Goal: Task Accomplishment & Management: Complete application form

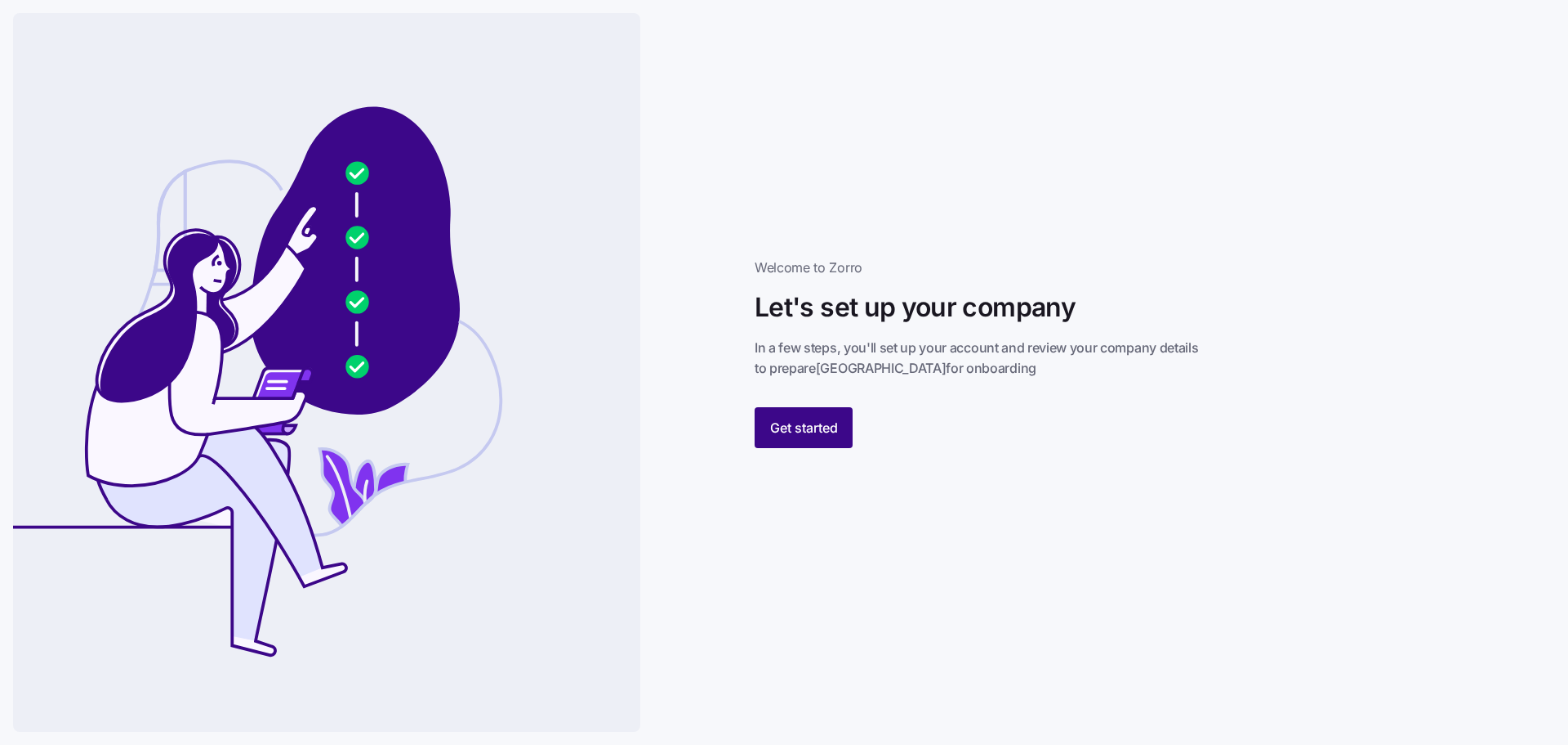
click at [816, 429] on span "Get started" at bounding box center [804, 427] width 68 height 20
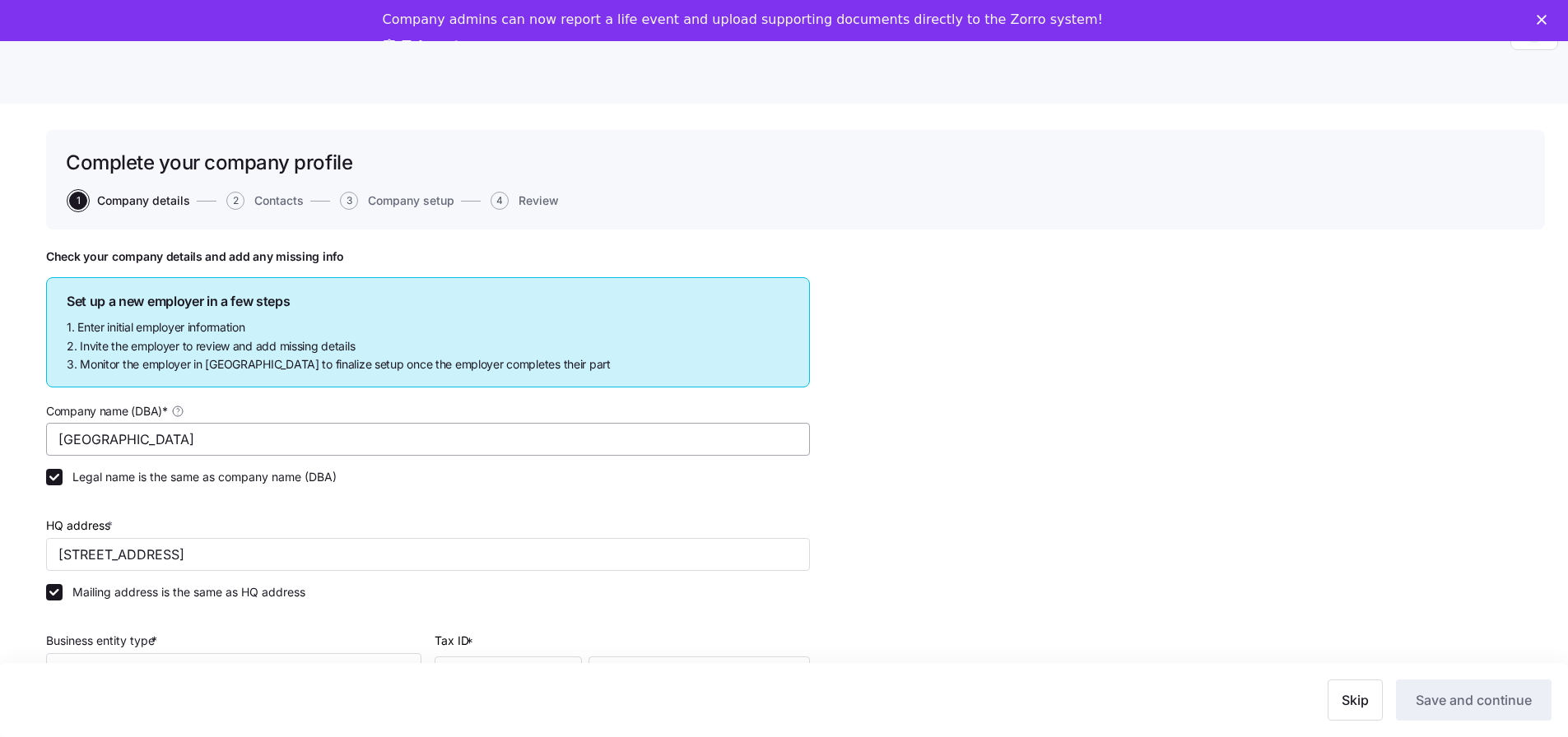
type input "[GEOGRAPHIC_DATA]"
type input "[STREET_ADDRESS]"
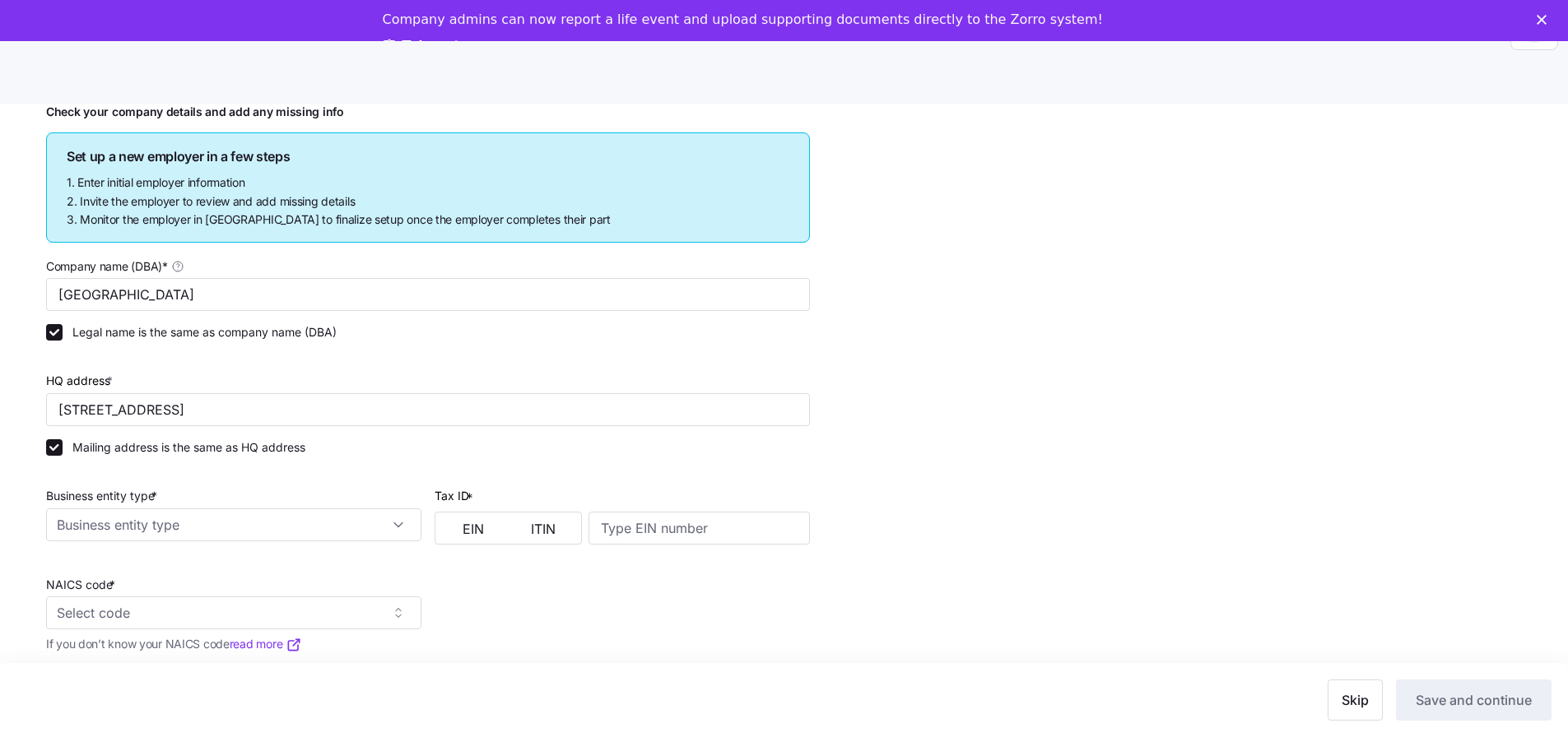
scroll to position [246, 0]
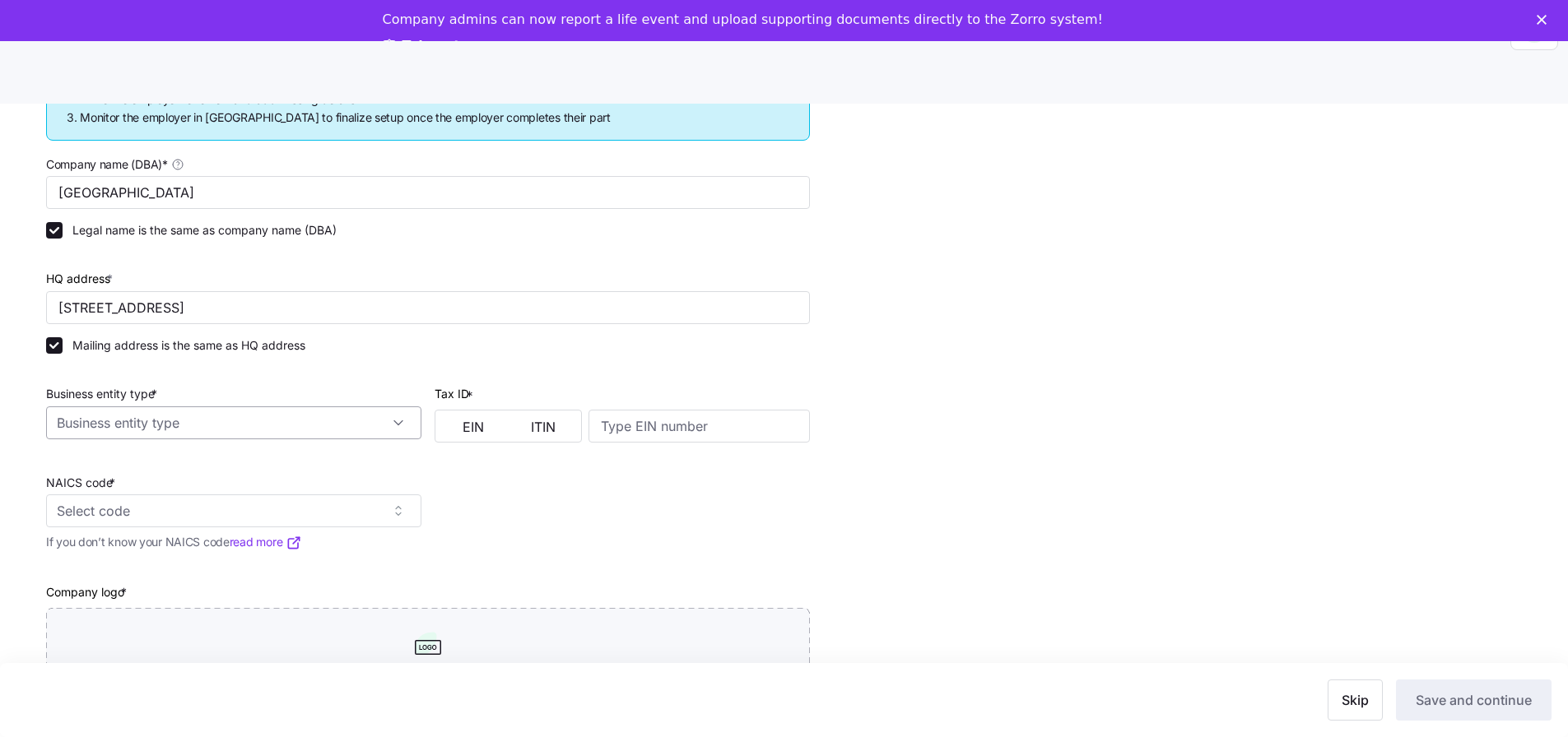
click at [381, 431] on input "Business entity type *" at bounding box center [234, 423] width 375 height 33
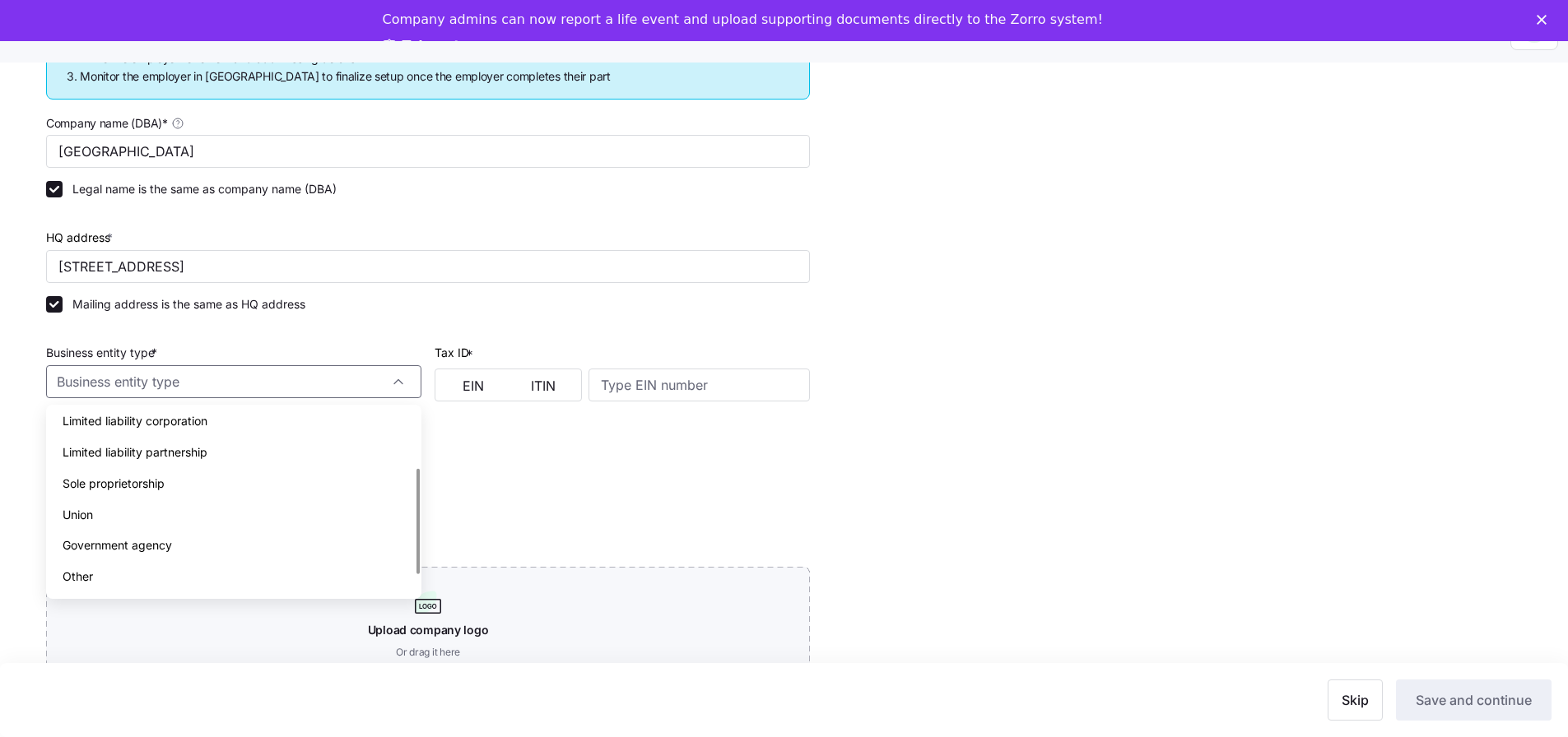
scroll to position [0, 0]
click at [223, 473] on div "Non profit organization" at bounding box center [234, 489] width 362 height 31
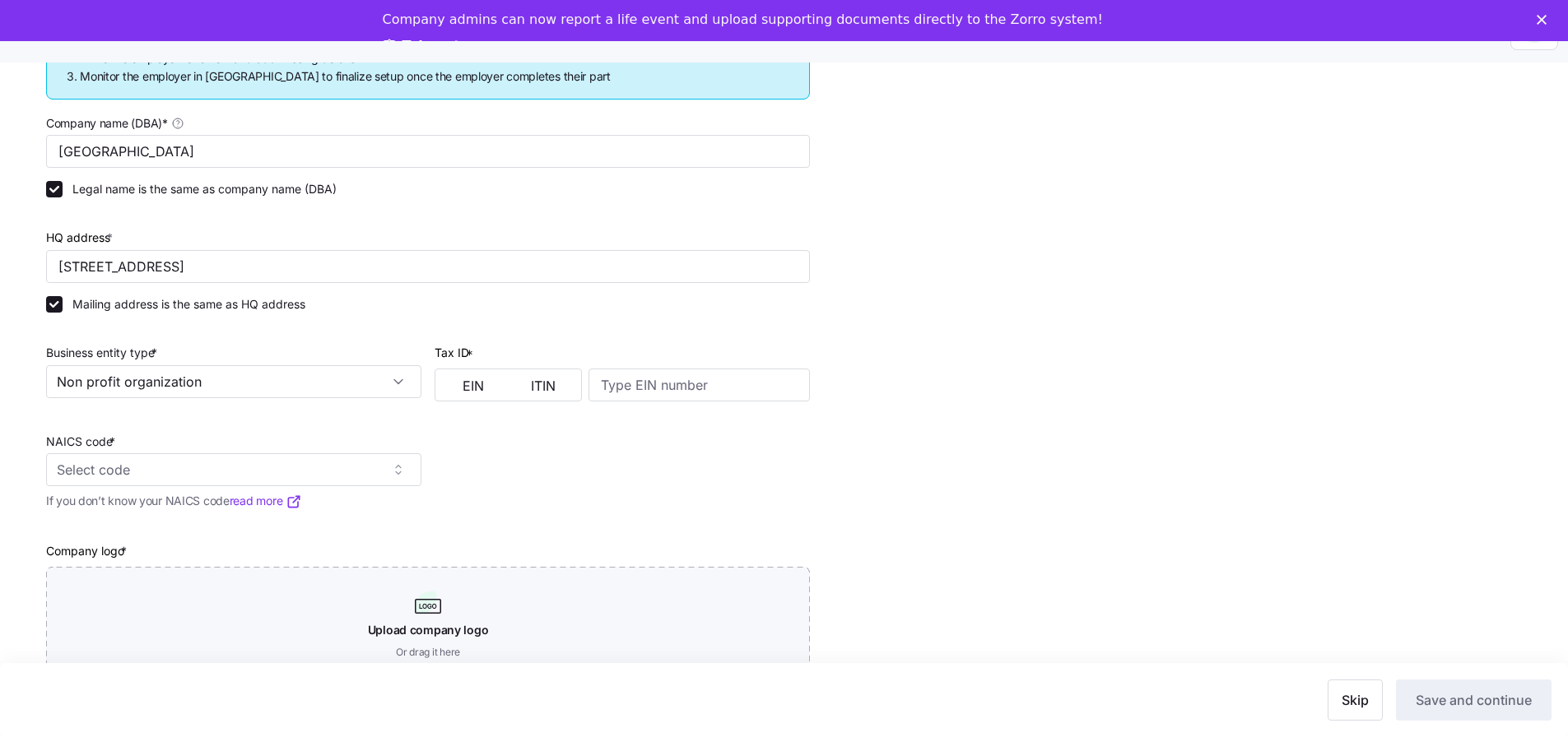
type input "Non profit organization"
click at [504, 378] on button "EIN" at bounding box center [473, 386] width 70 height 26
click at [680, 384] on input at bounding box center [698, 386] width 221 height 33
type input "311002845"
click at [395, 461] on input "NAICS code *" at bounding box center [234, 470] width 375 height 33
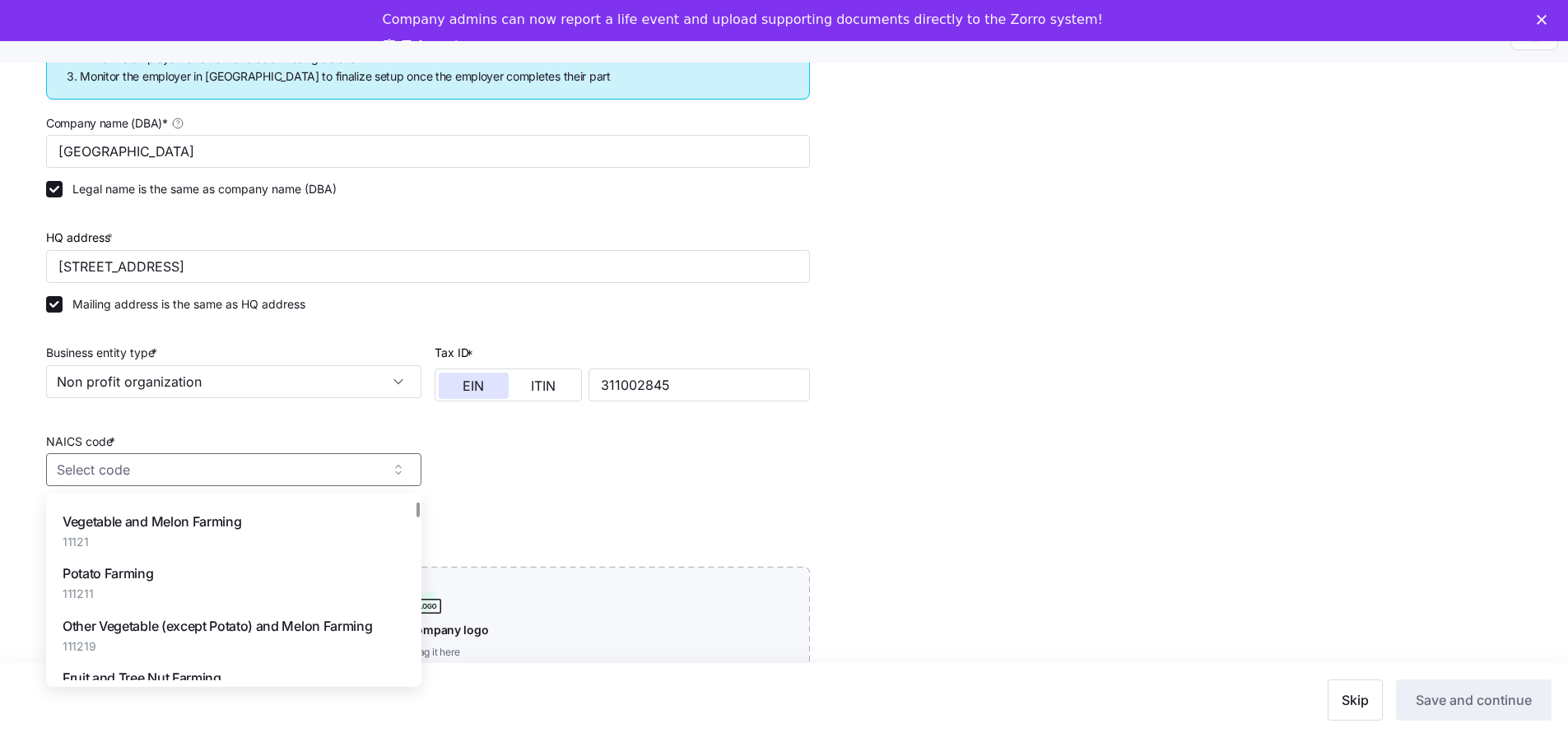
scroll to position [1070, 0]
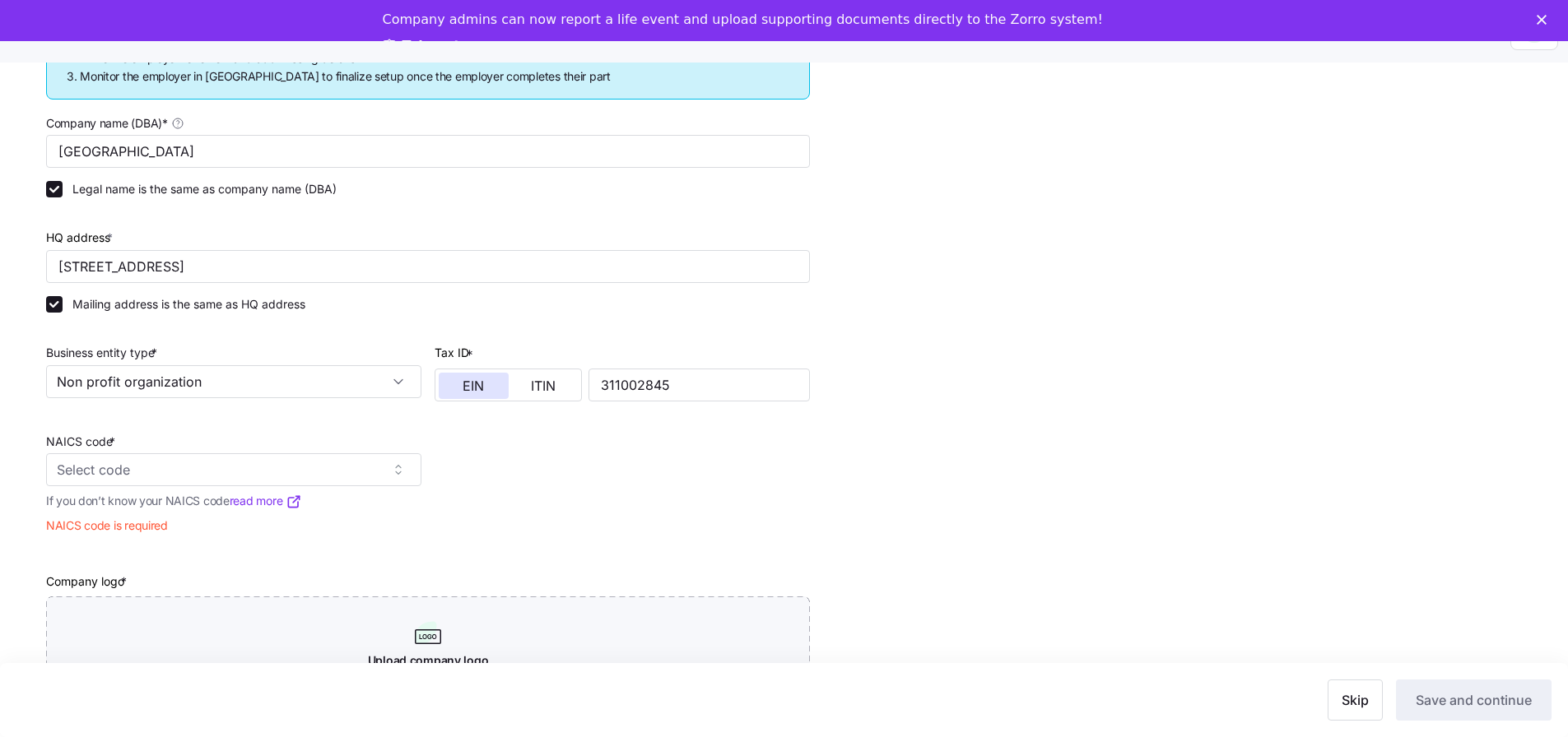
click at [262, 485] on body "Help Complete your company profile 1 Company details 2 Contacts 3 Company setup…" at bounding box center [784, 363] width 1568 height 727
click at [227, 453] on input "NAICS code *" at bounding box center [234, 470] width 375 height 33
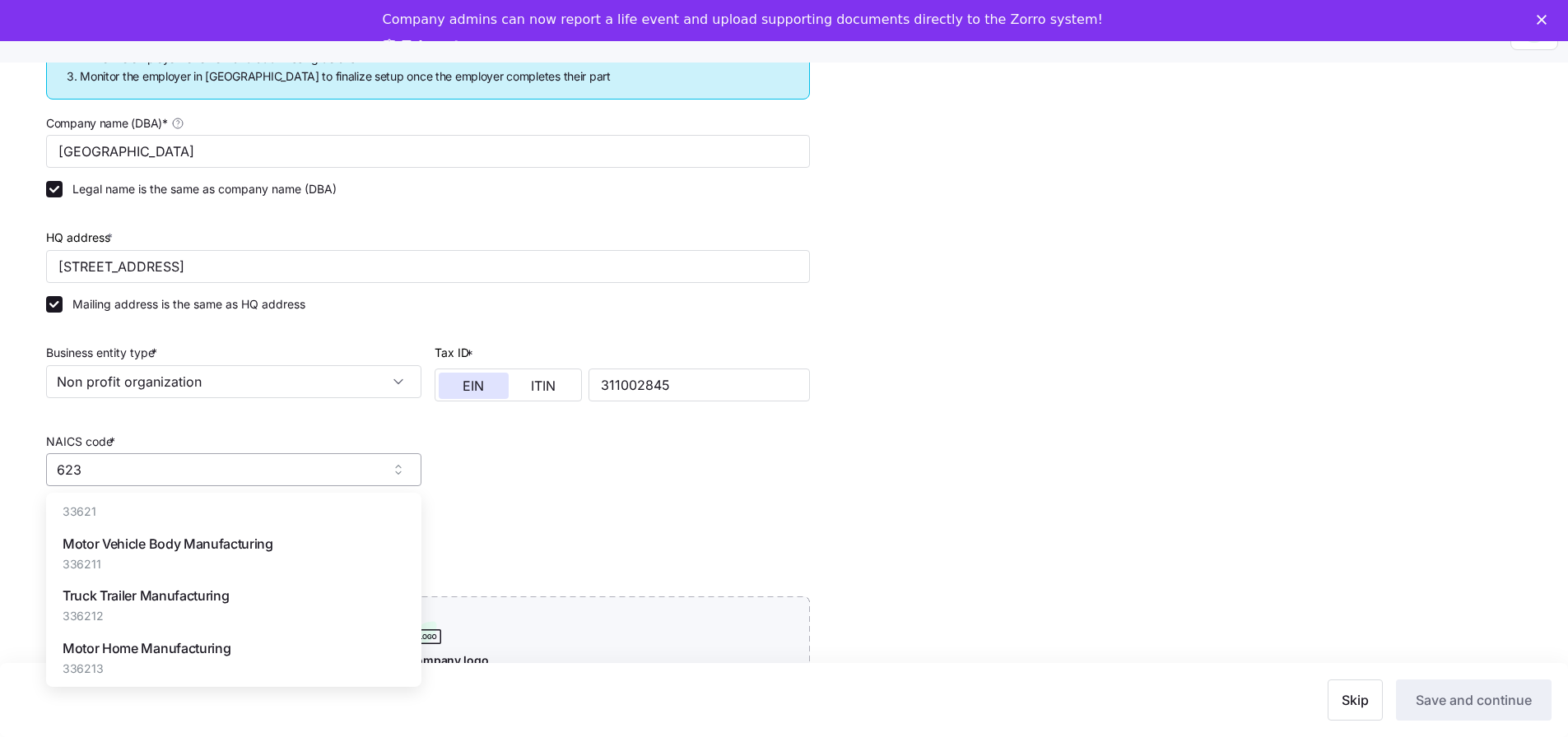
scroll to position [69, 0]
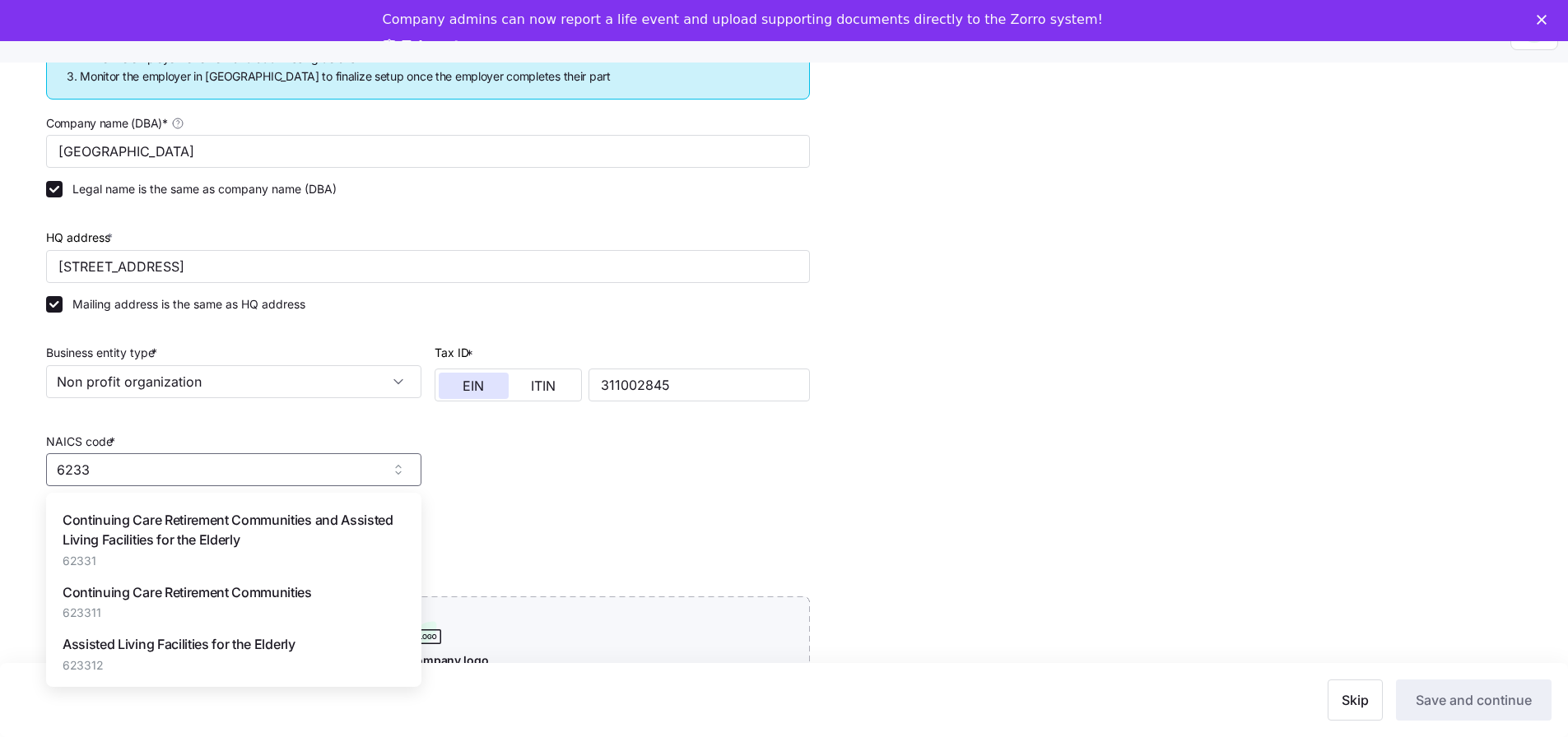
click at [190, 526] on span "Continuing Care Retirement Communities and Assisted Living Facilities for the E…" at bounding box center [234, 531] width 343 height 41
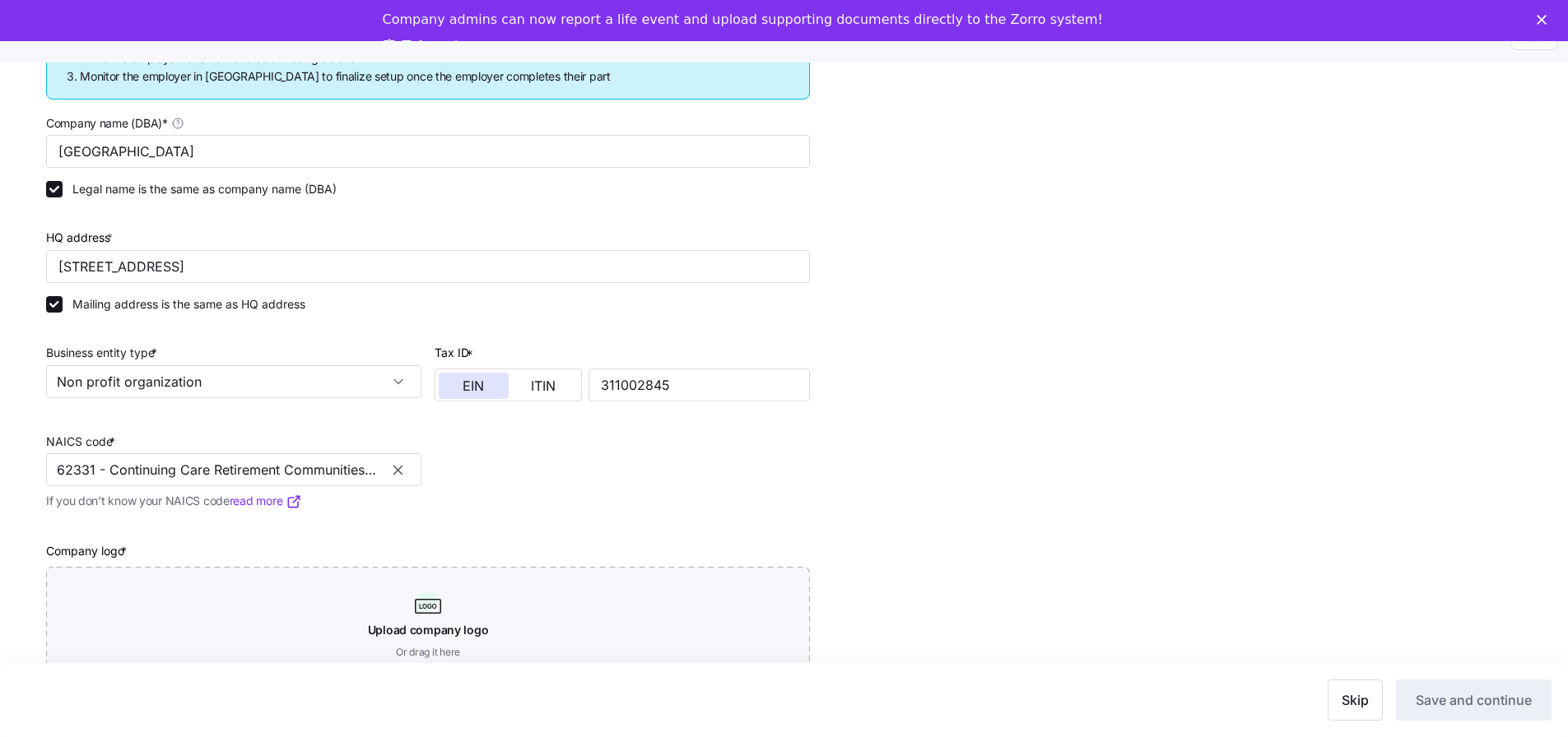
scroll to position [282, 0]
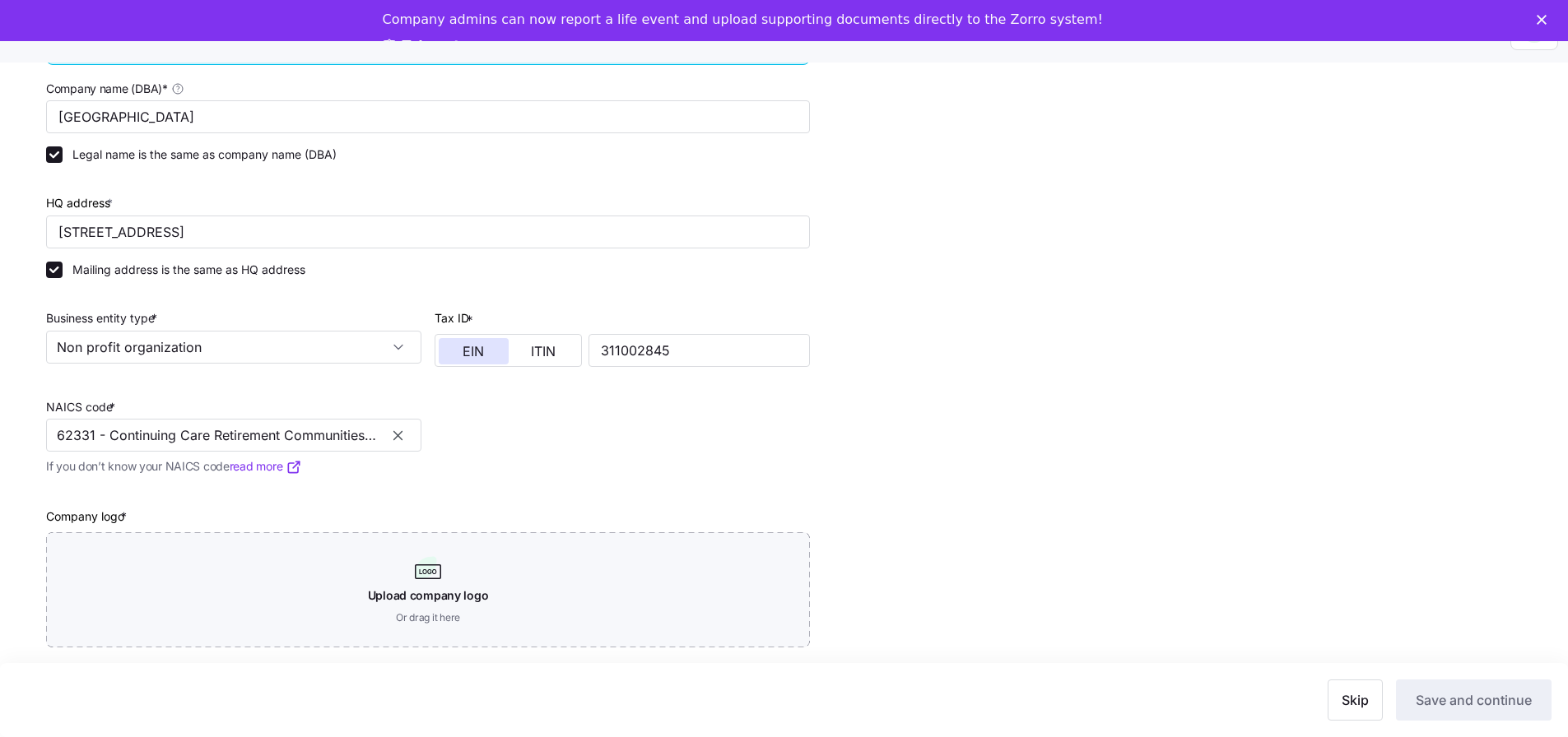
type input "62331 - Continuing Care Retirement Communities and Assisted Living Facilities f…"
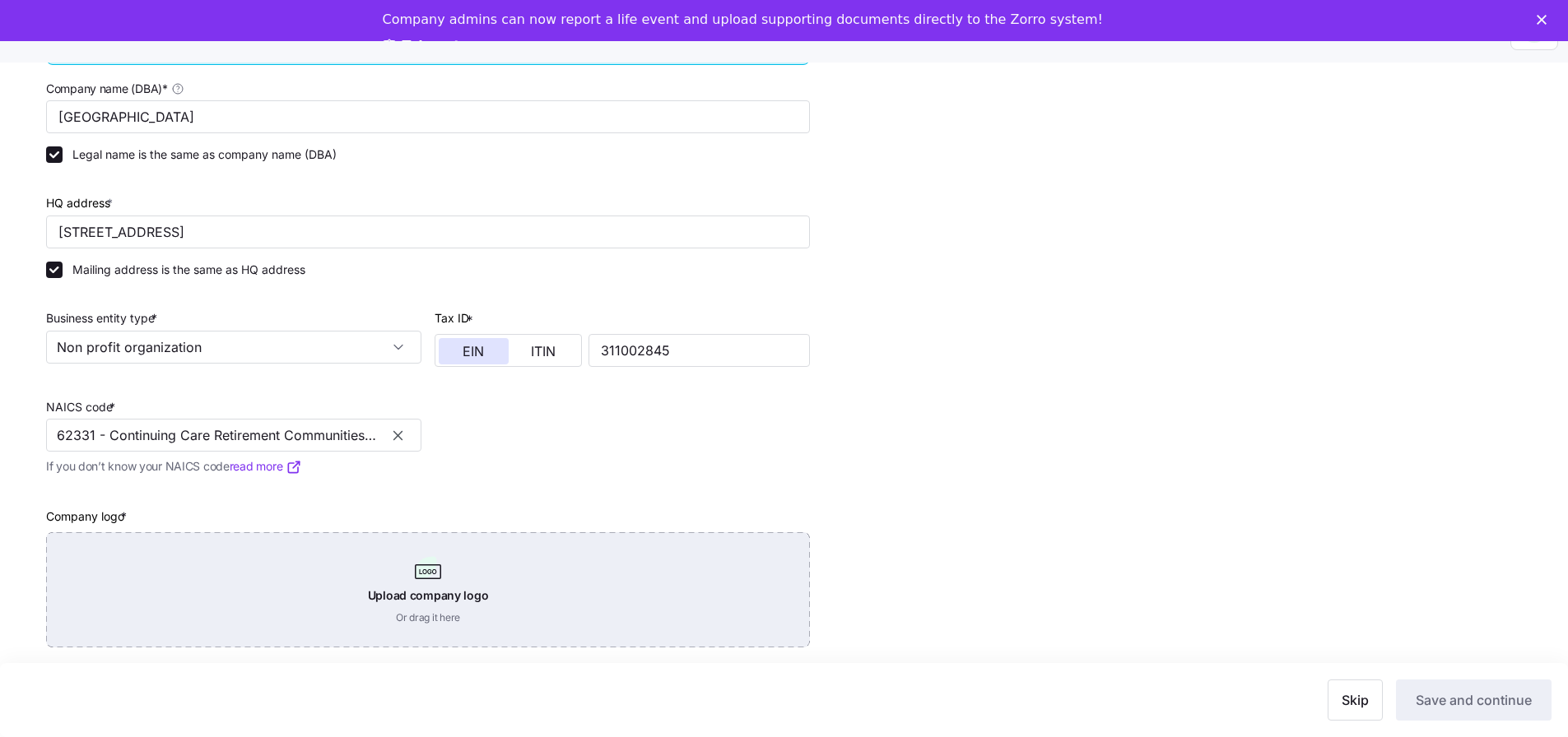
click at [433, 577] on div "Upload company logo Or drag it here" at bounding box center [428, 589] width 764 height 115
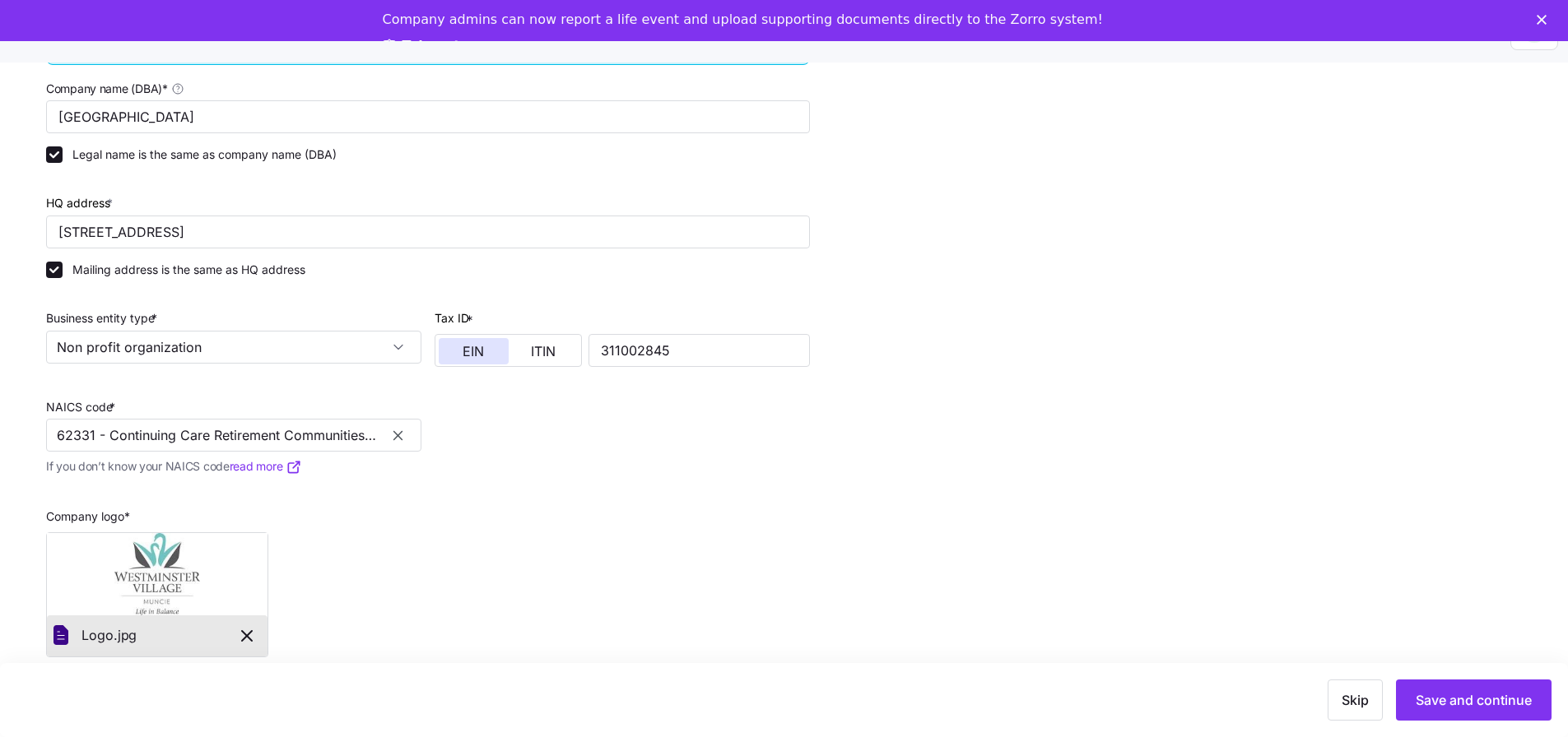
scroll to position [291, 0]
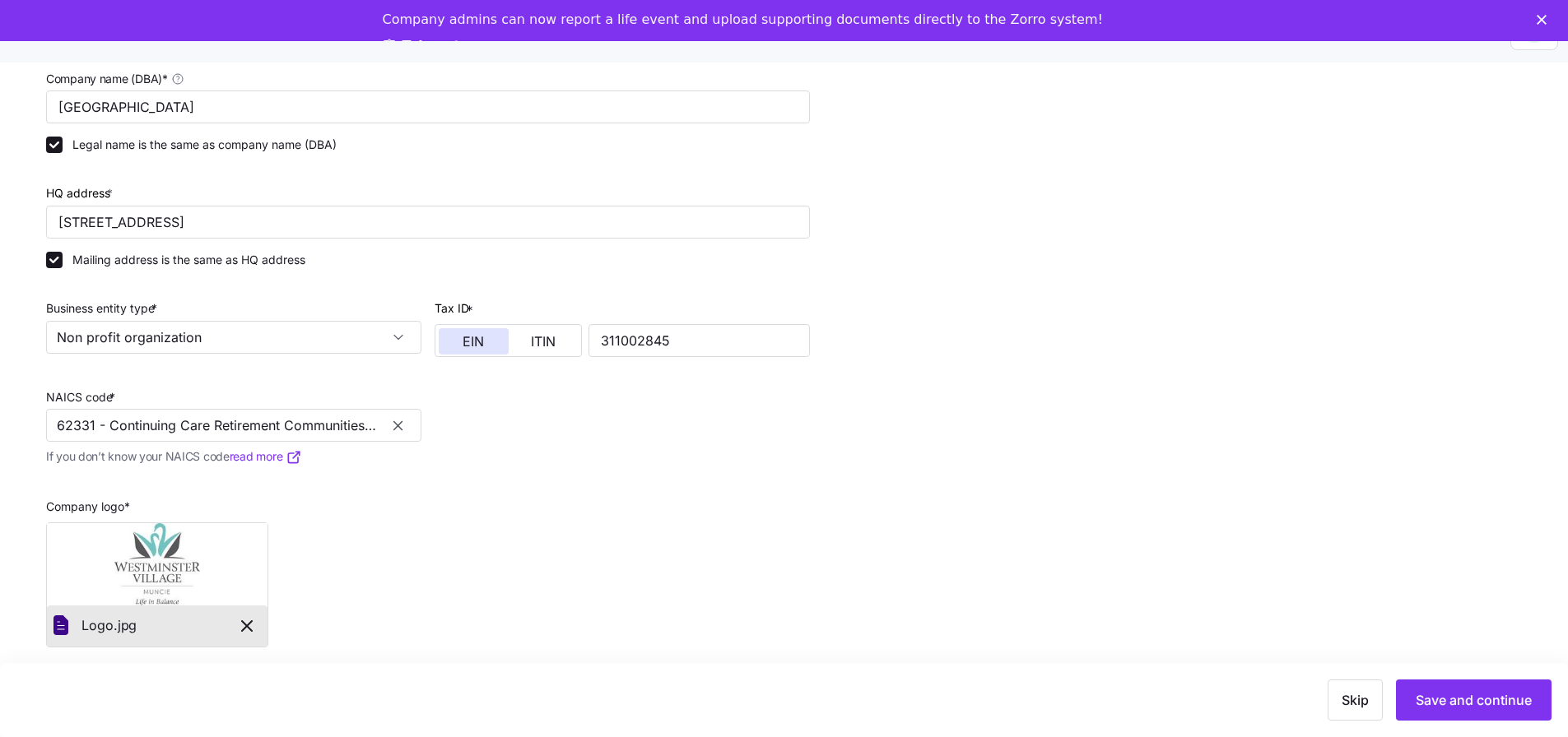
drag, startPoint x: 1444, startPoint y: 689, endPoint x: 1285, endPoint y: 540, distance: 217.9
click at [1285, 540] on div "Complete your company profile 1 Company details 2 Contacts 3 Company setup 4 Re…" at bounding box center [795, 264] width 1498 height 932
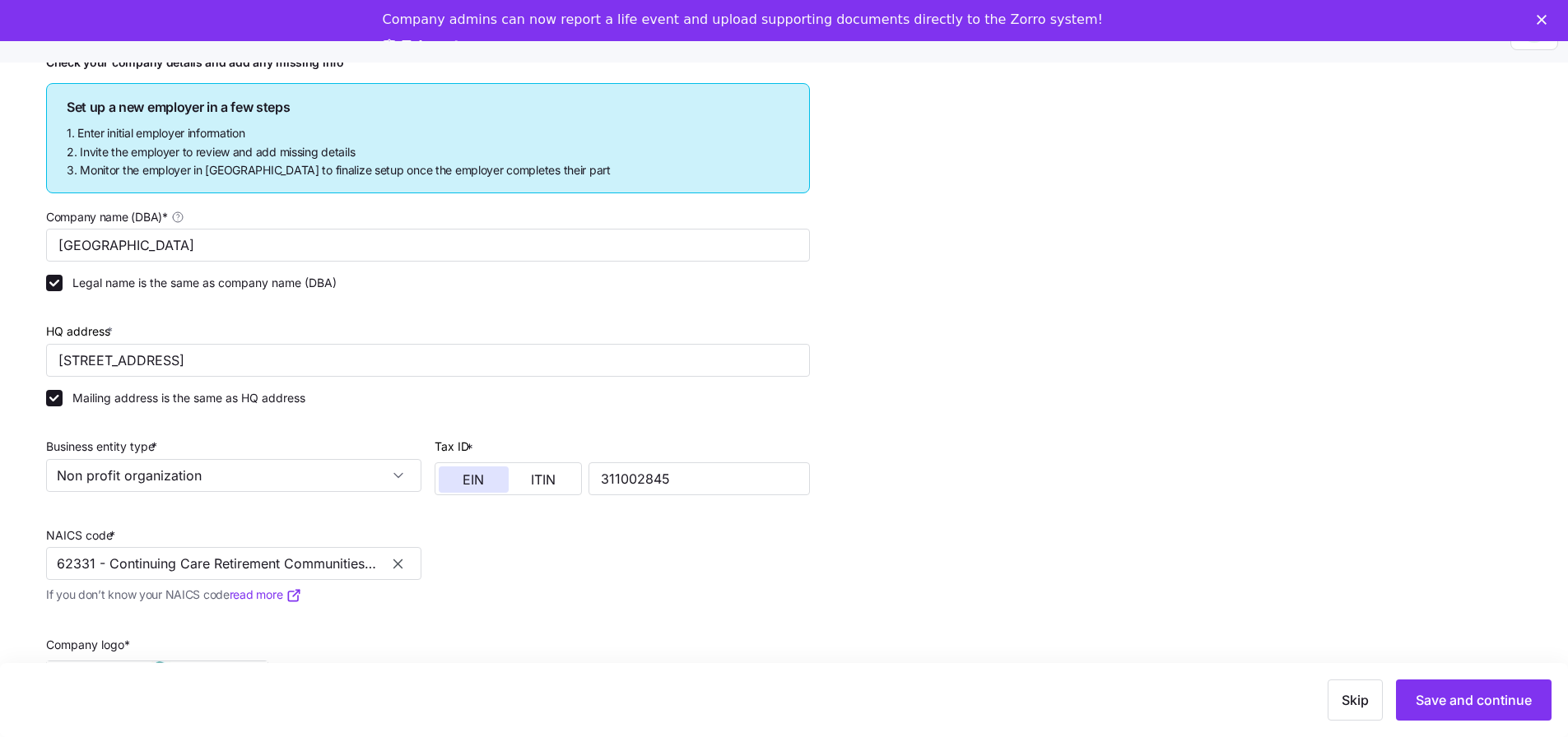
scroll to position [0, 0]
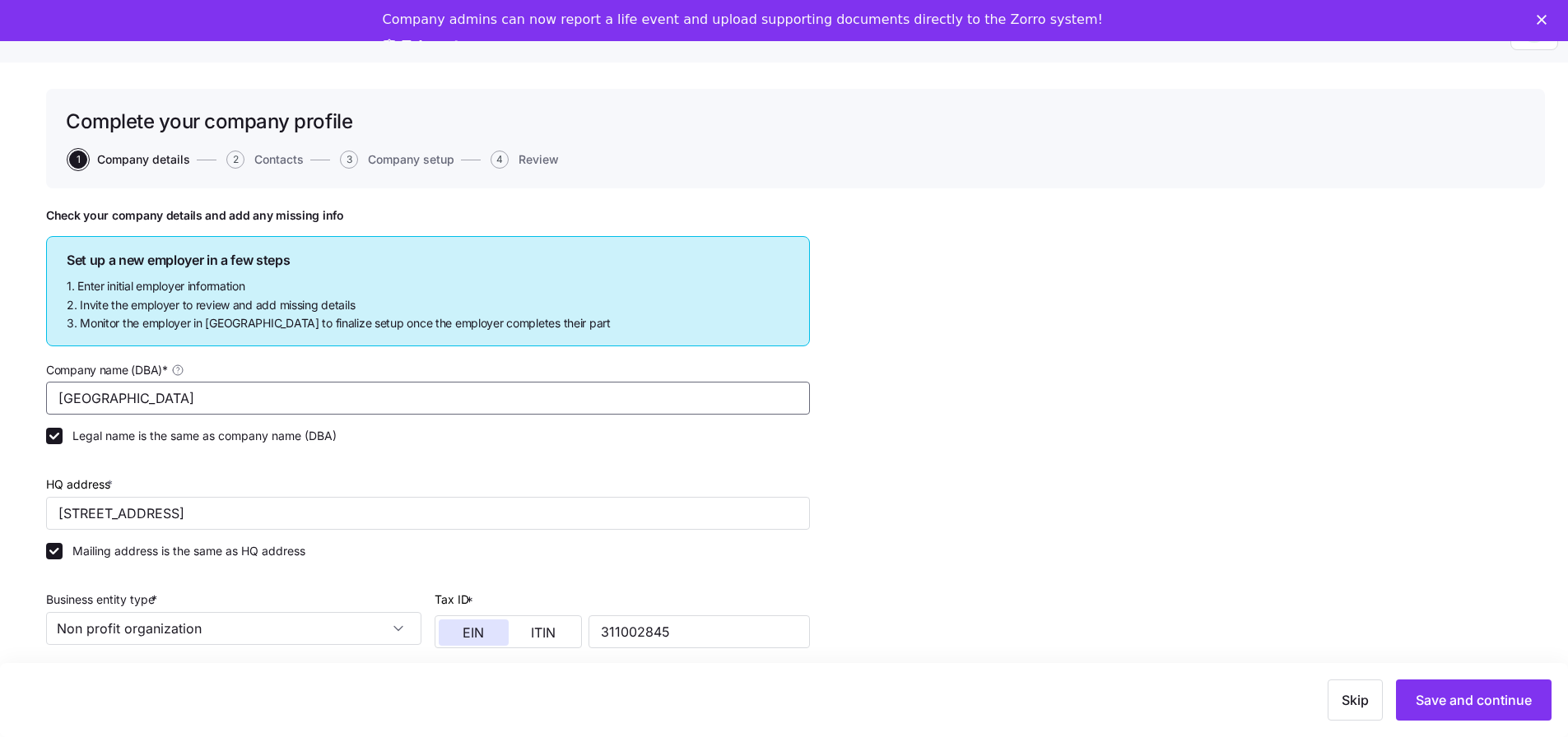
click at [198, 389] on input "[GEOGRAPHIC_DATA]" at bounding box center [428, 398] width 764 height 33
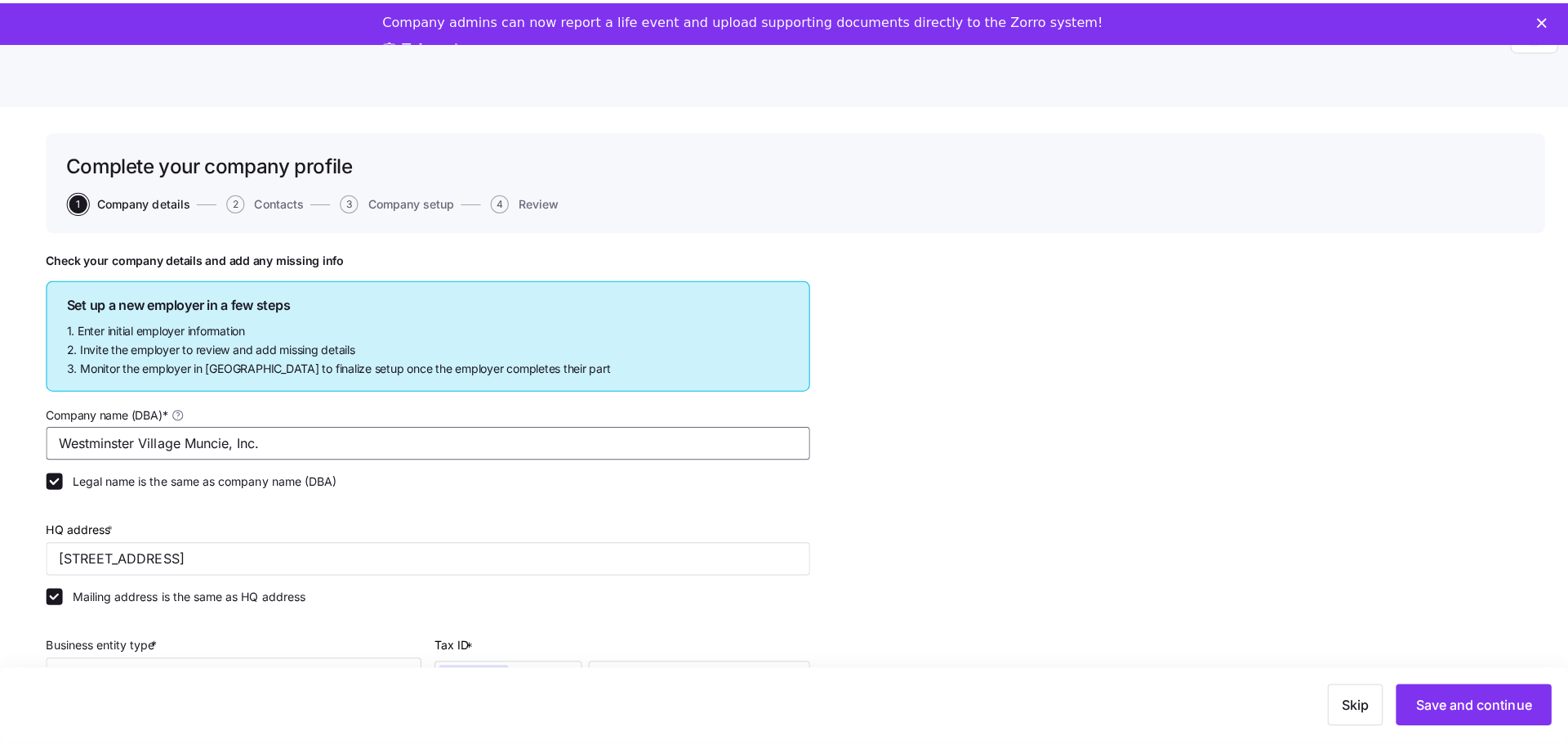
scroll to position [53, 0]
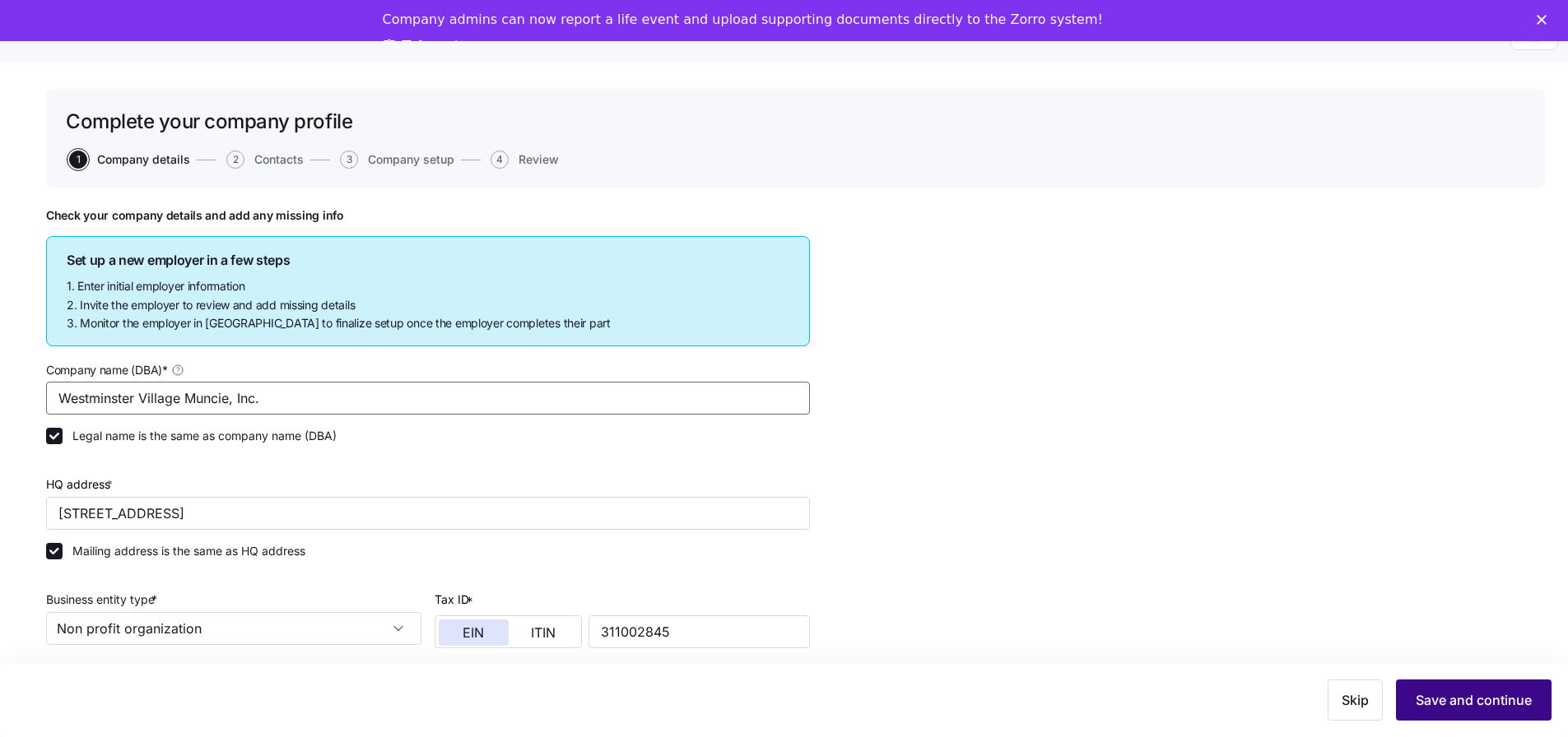
type input "Westminster Village Muncie, Inc."
click at [1484, 694] on span "Save and continue" at bounding box center [1474, 700] width 116 height 20
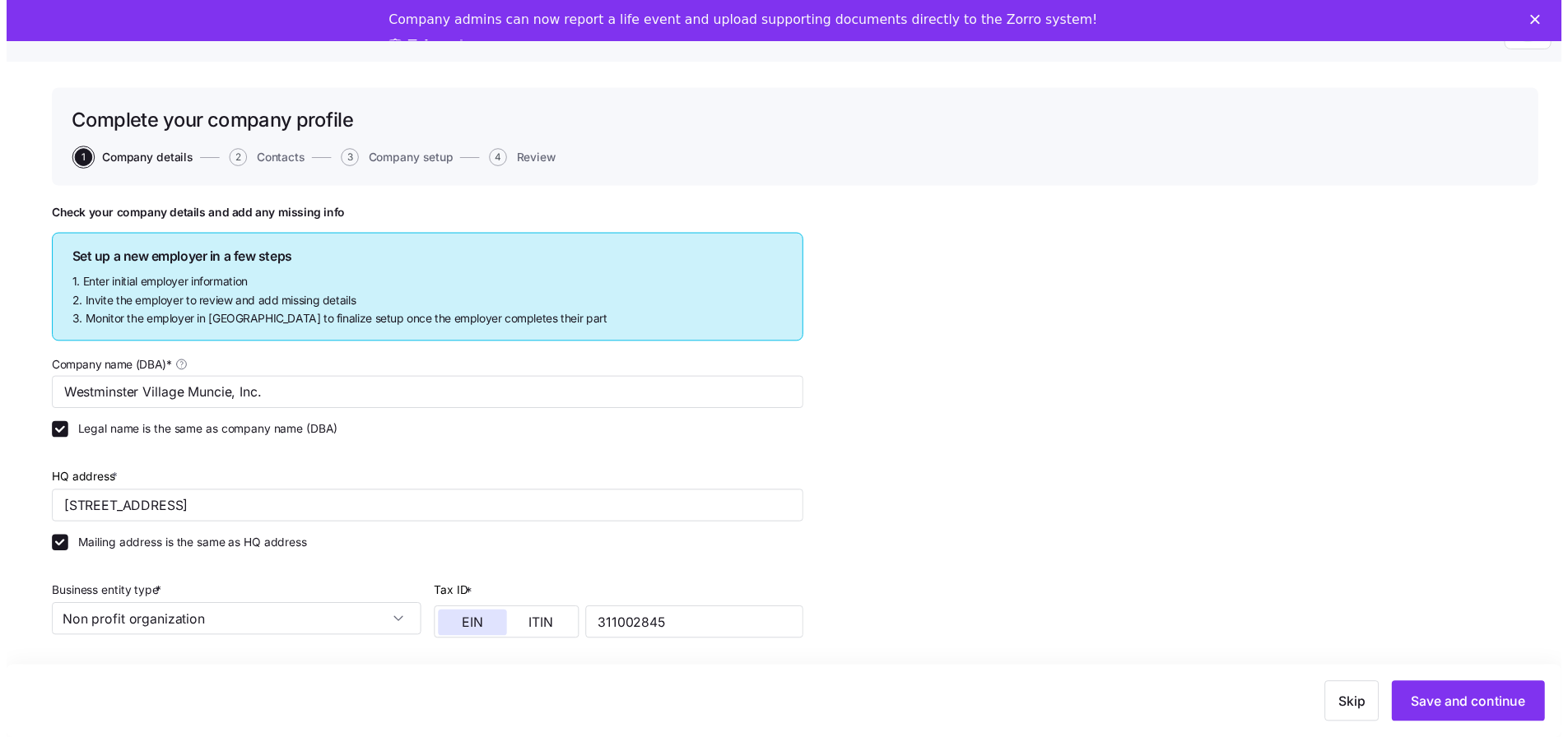
scroll to position [41, 0]
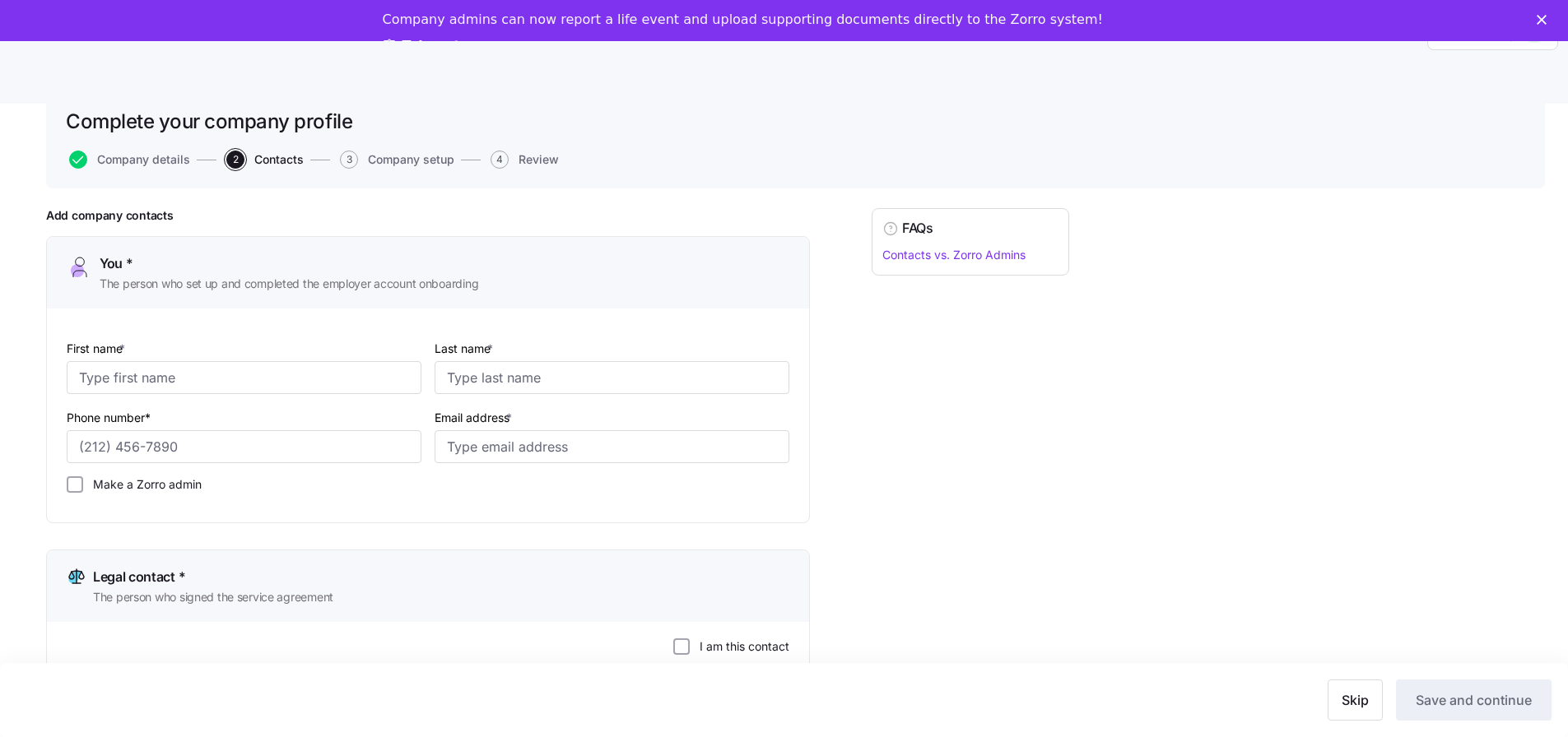
scroll to position [82, 0]
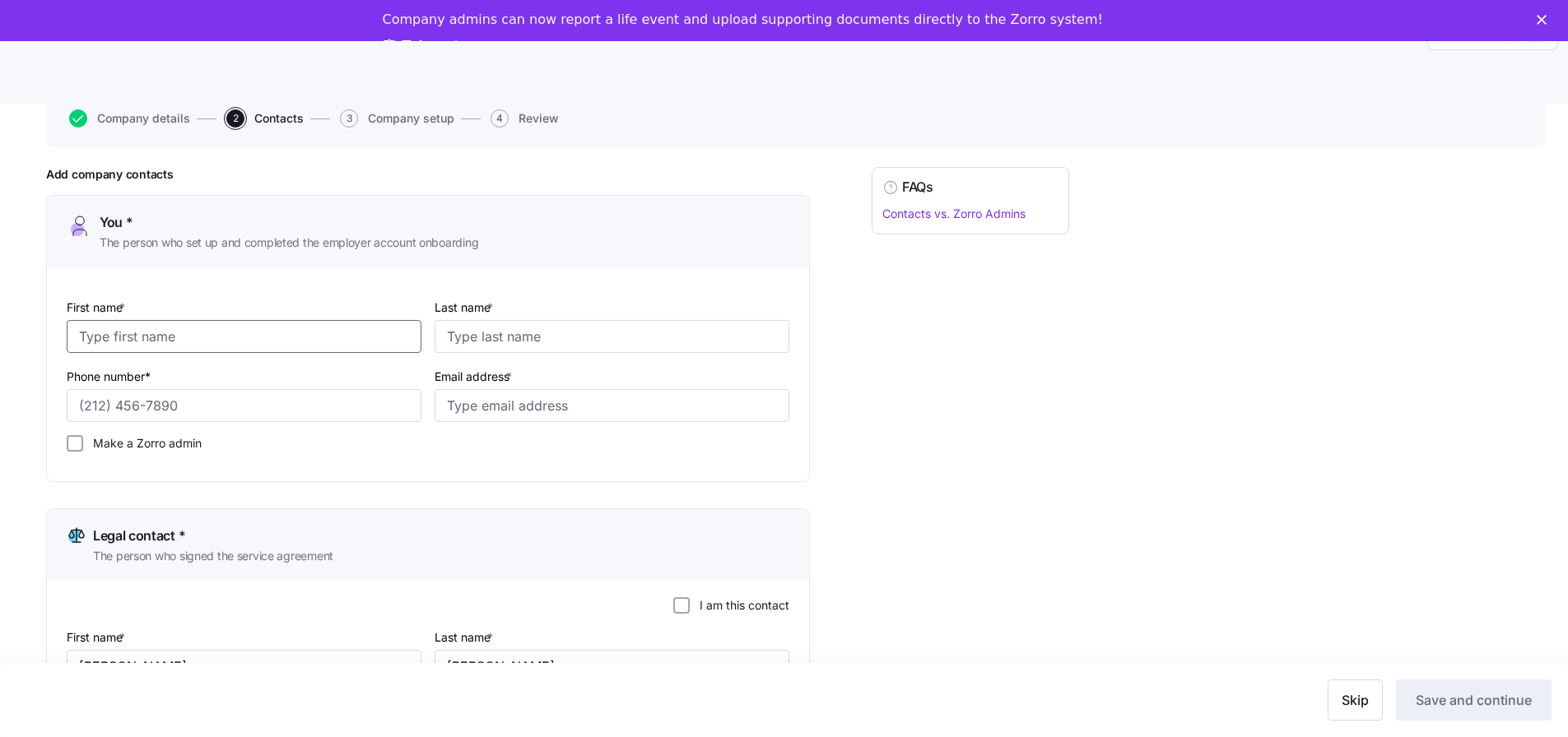
click at [281, 344] on input "First name *" at bounding box center [243, 337] width 354 height 33
type input "Dustin"
type input "Jones"
type input "(765) 288-2155"
type input "drjones@wvmuncie.com"
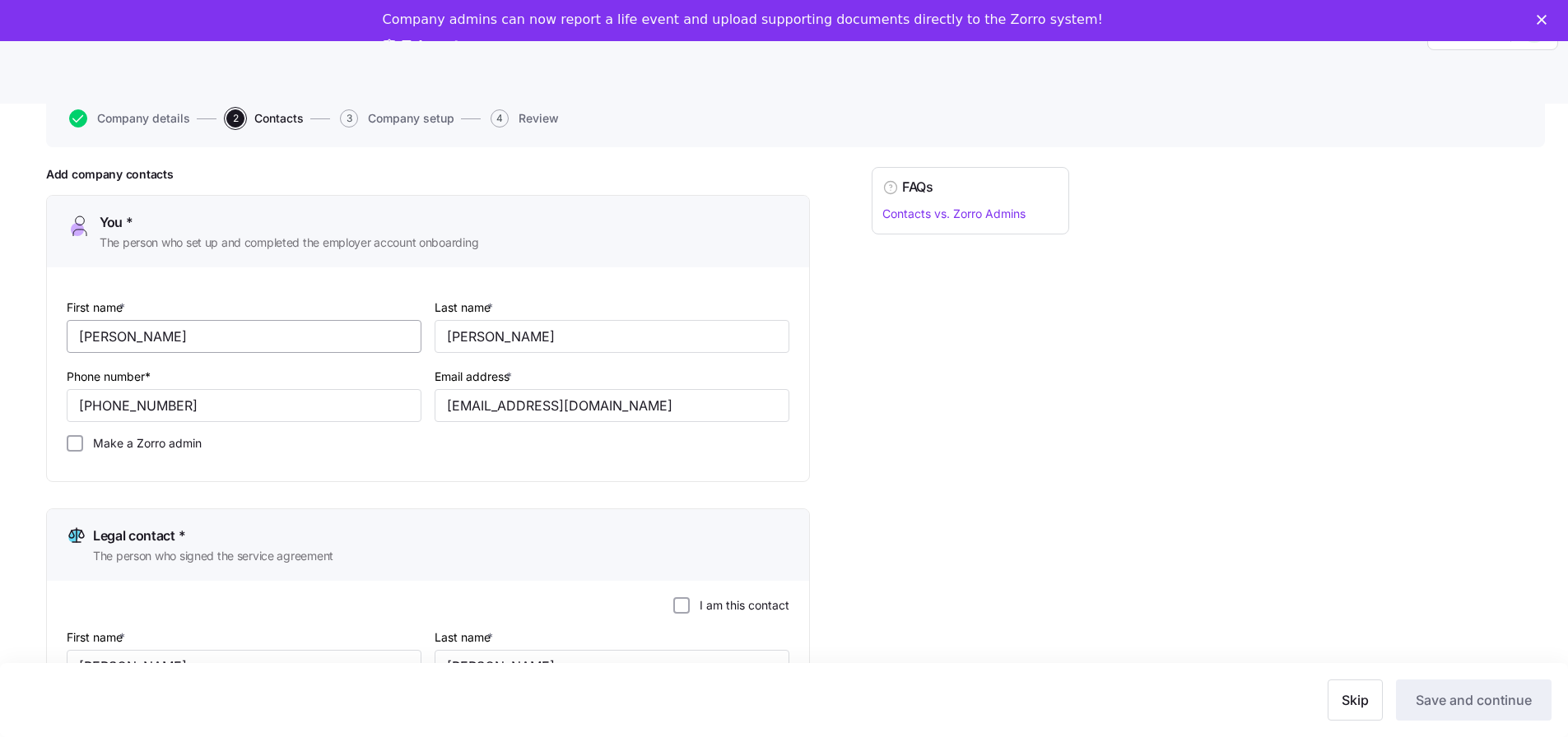
click at [67, 435] on input "Make a Zorro admin" at bounding box center [75, 443] width 17 height 17
checkbox input "true"
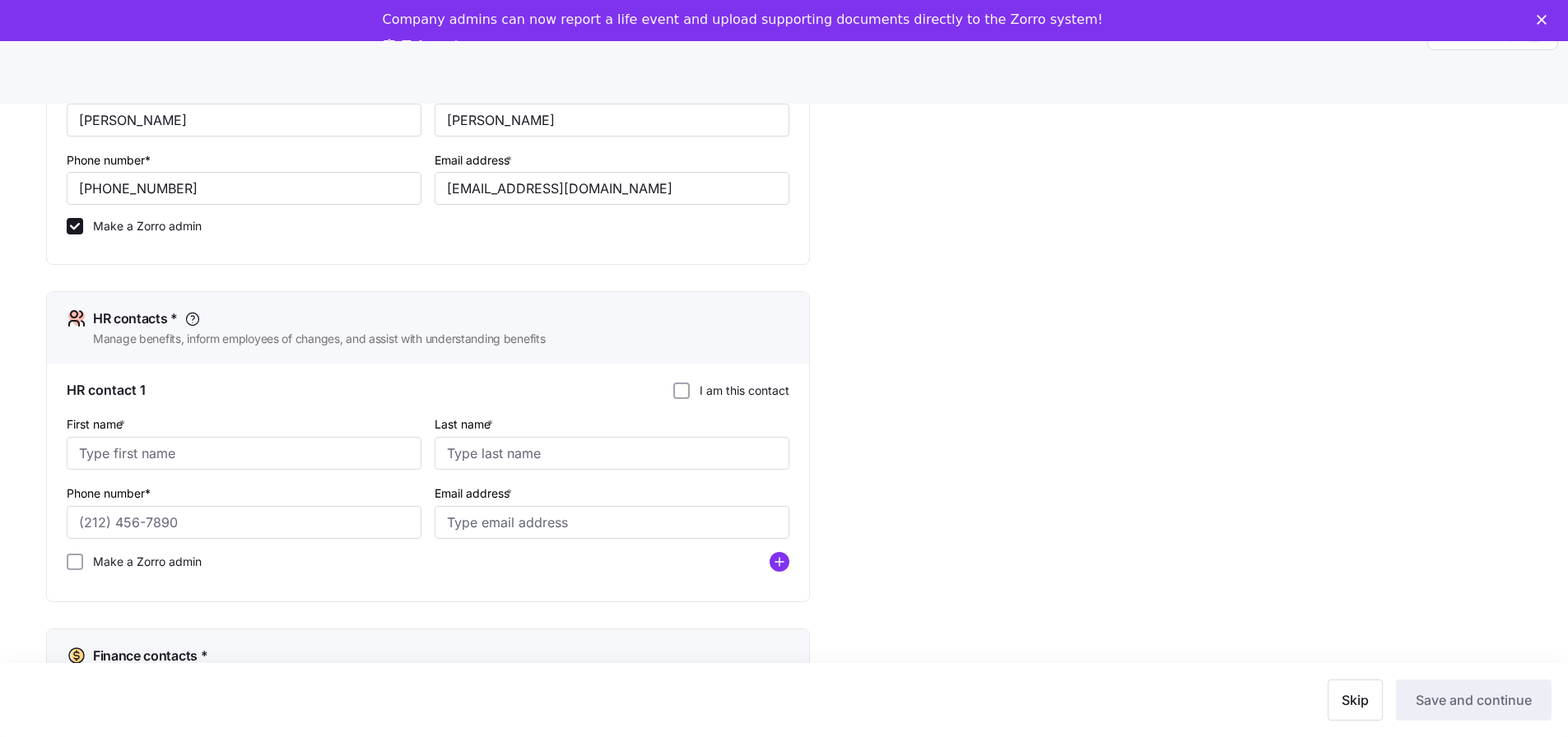
scroll to position [658, 0]
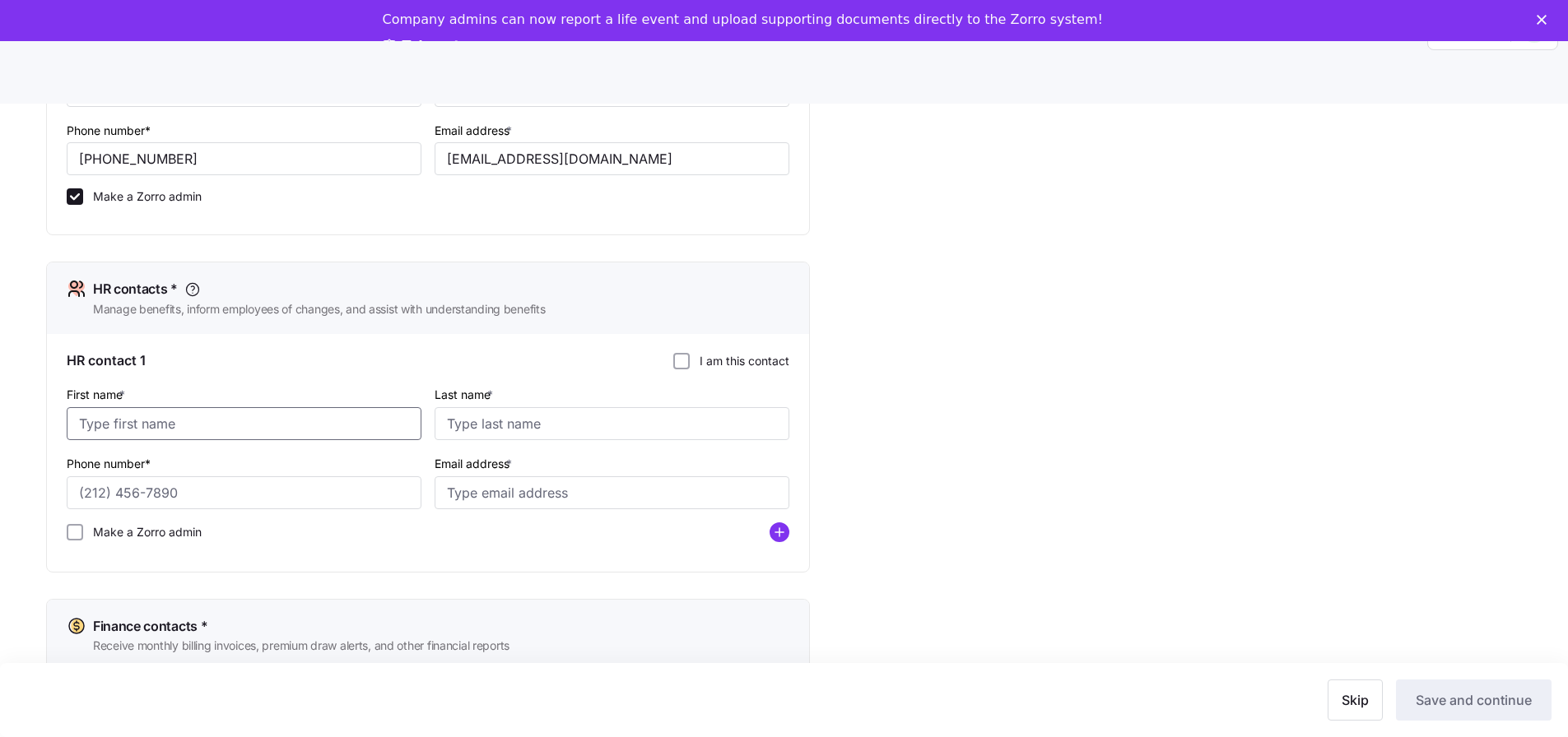
click at [198, 430] on input "First name *" at bounding box center [243, 424] width 354 height 33
type input "Pam"
type input "Ivy"
type input "(765) 288-2155"
type input "pivy@wvmuncie.com"
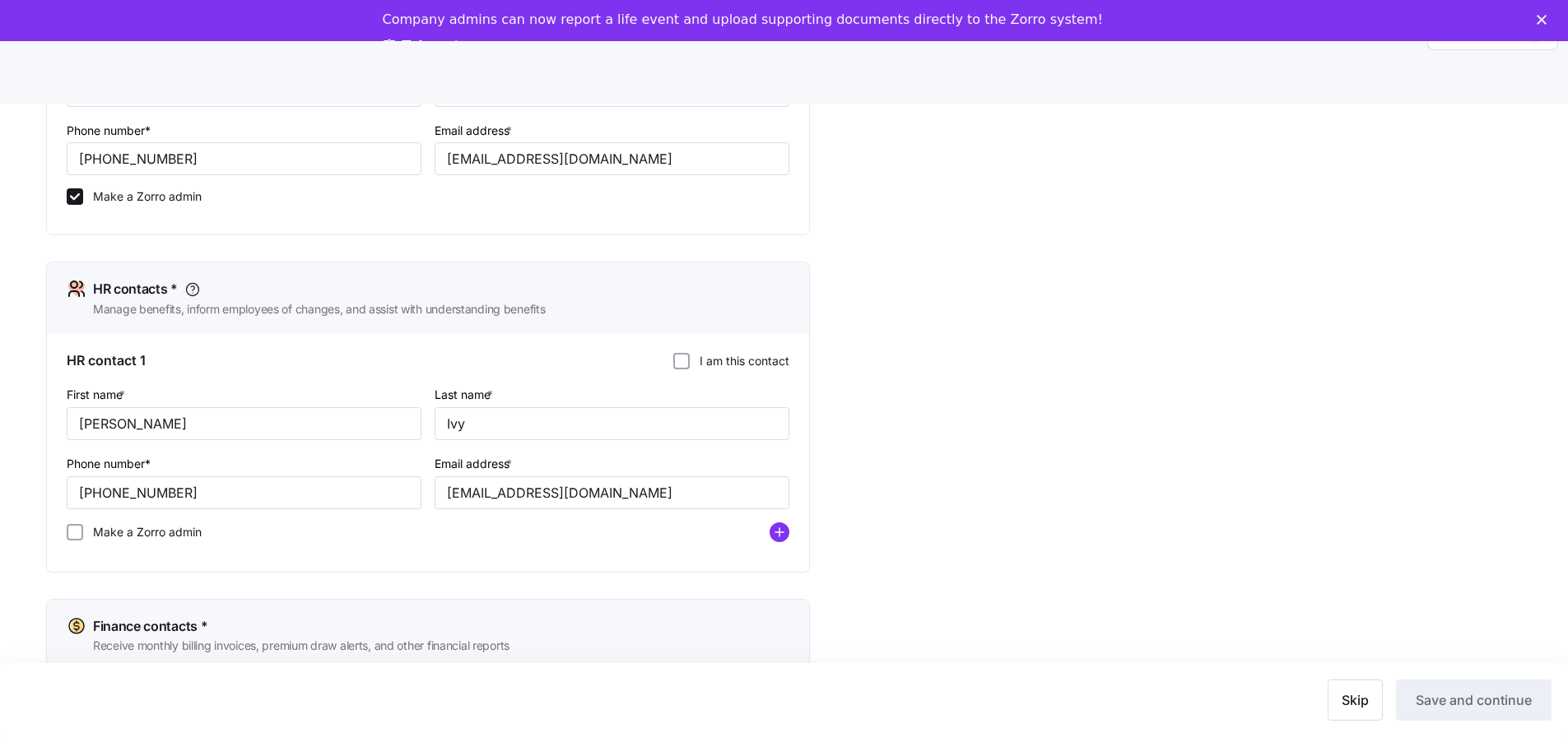
click at [70, 546] on div "Make a Zorro admin" at bounding box center [427, 533] width 735 height 33
click at [74, 531] on input "Make a Zorro admin" at bounding box center [75, 532] width 17 height 17
checkbox input "true"
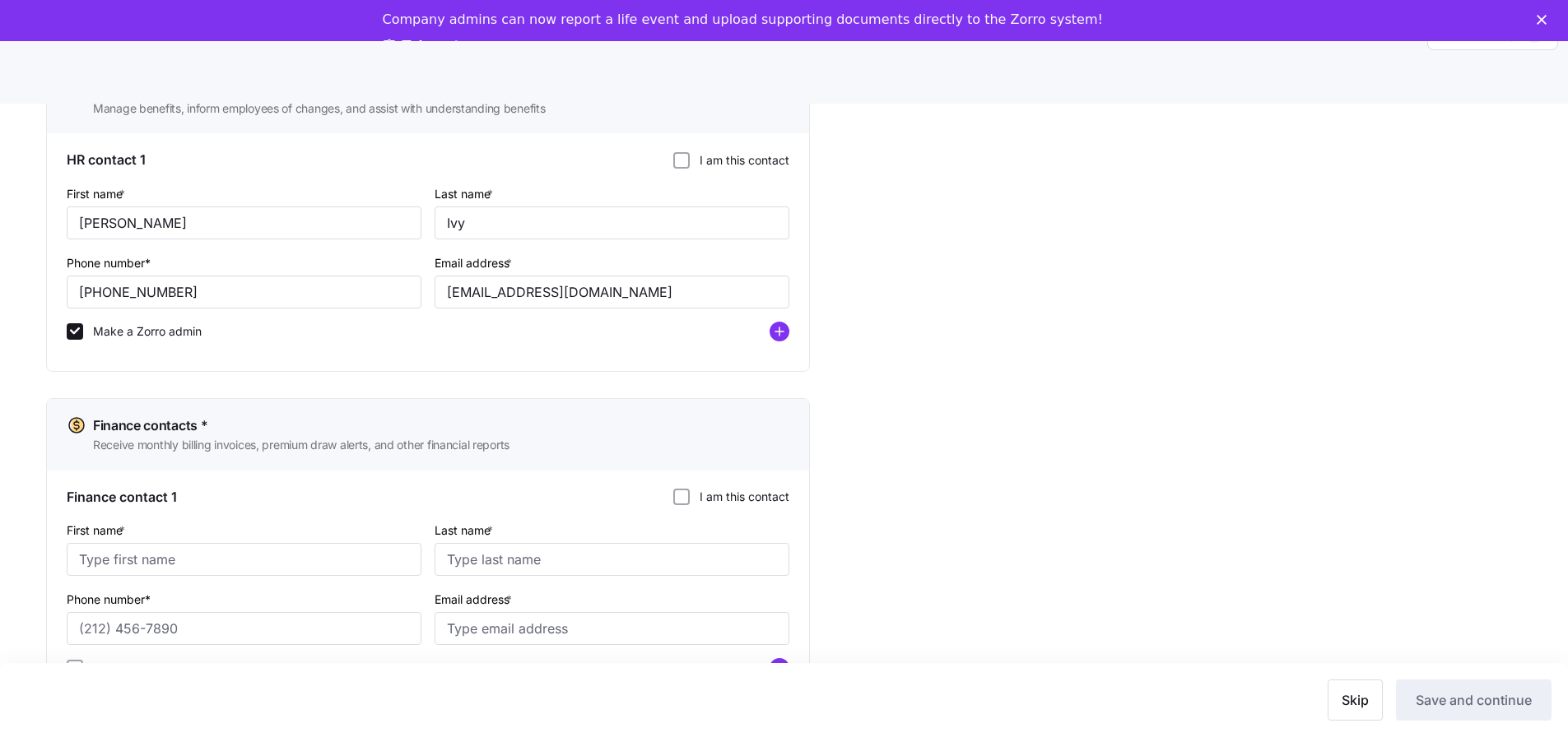
scroll to position [878, 0]
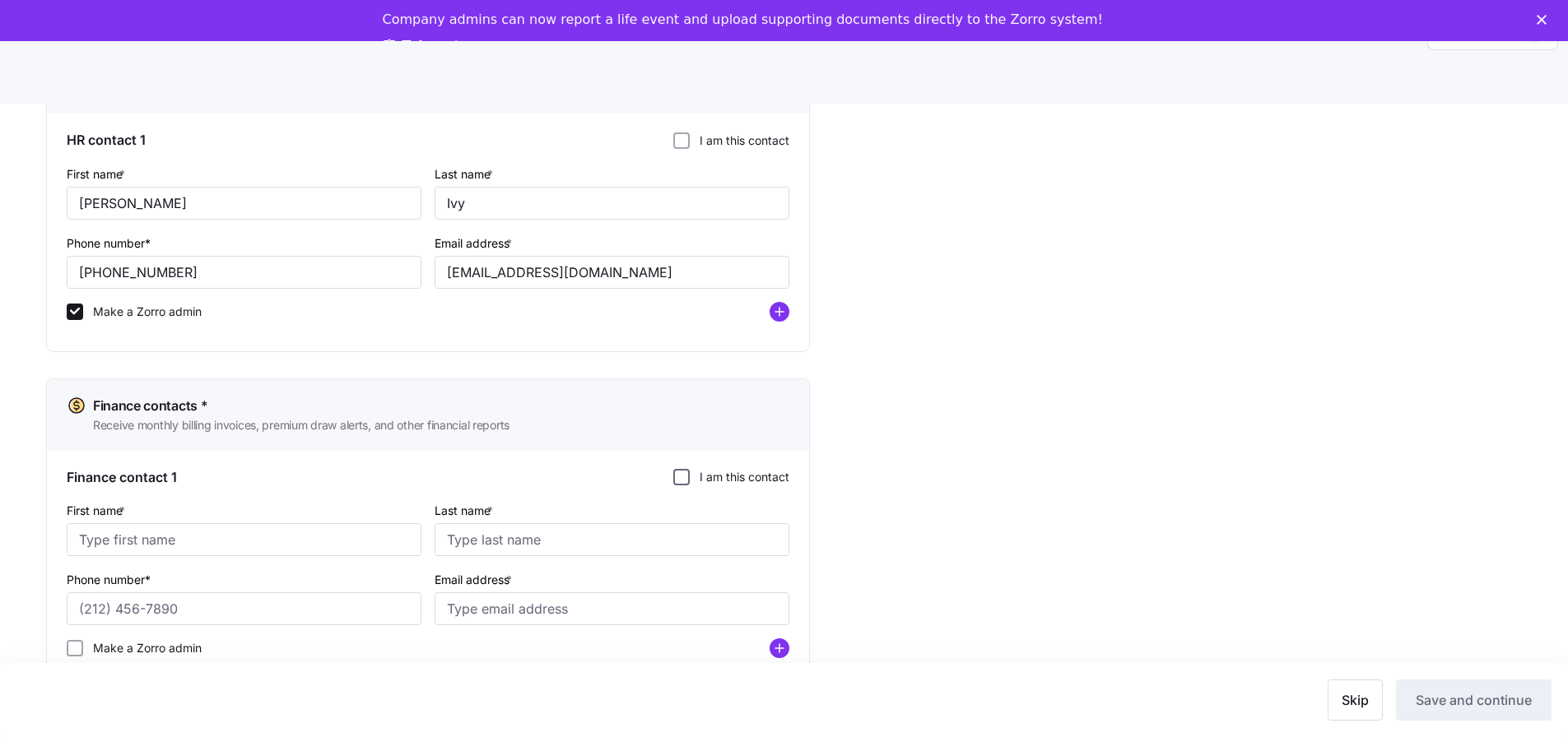
click at [679, 477] on input "I am this contact" at bounding box center [681, 477] width 17 height 17
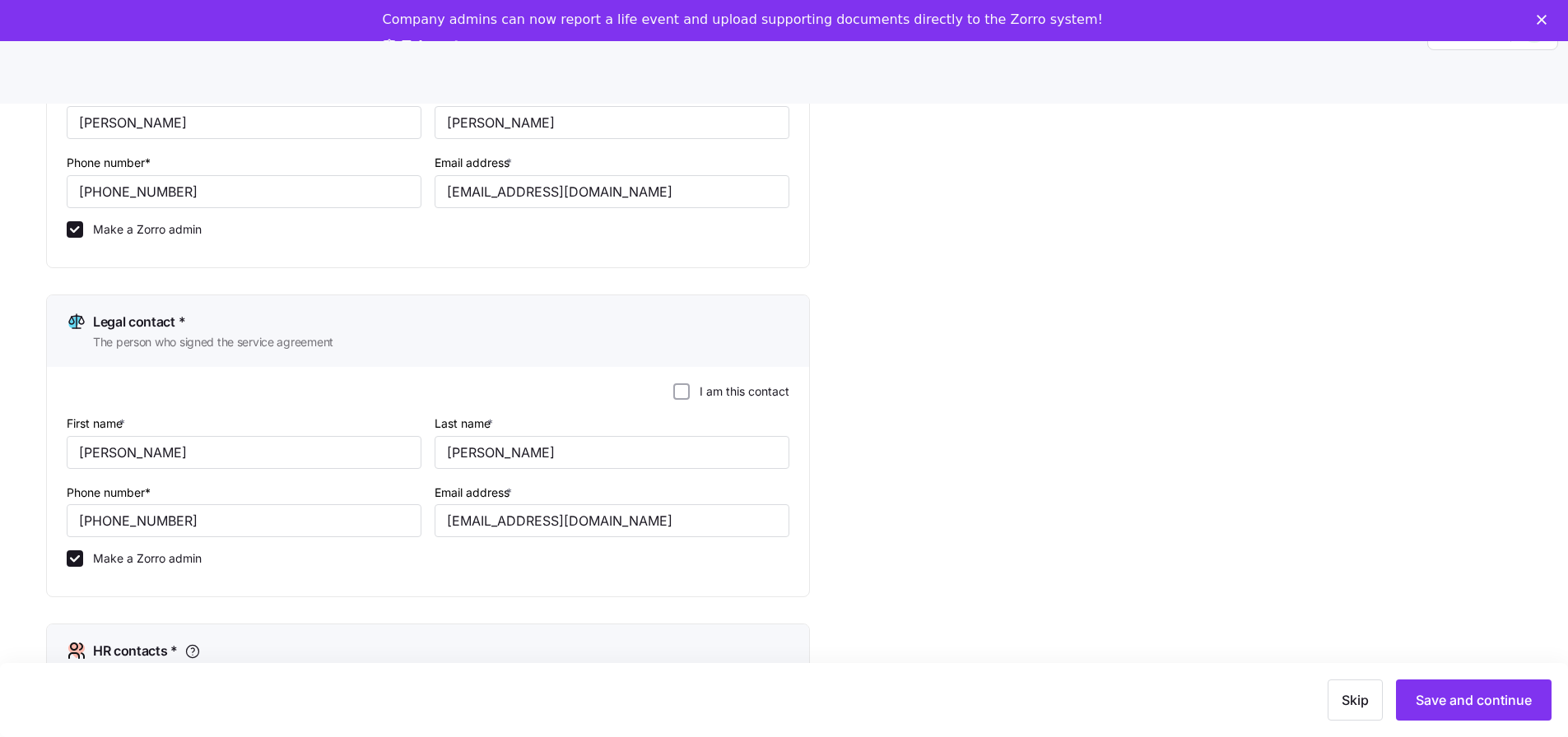
scroll to position [299, 0]
click at [684, 390] on input "I am this contact" at bounding box center [681, 388] width 17 height 17
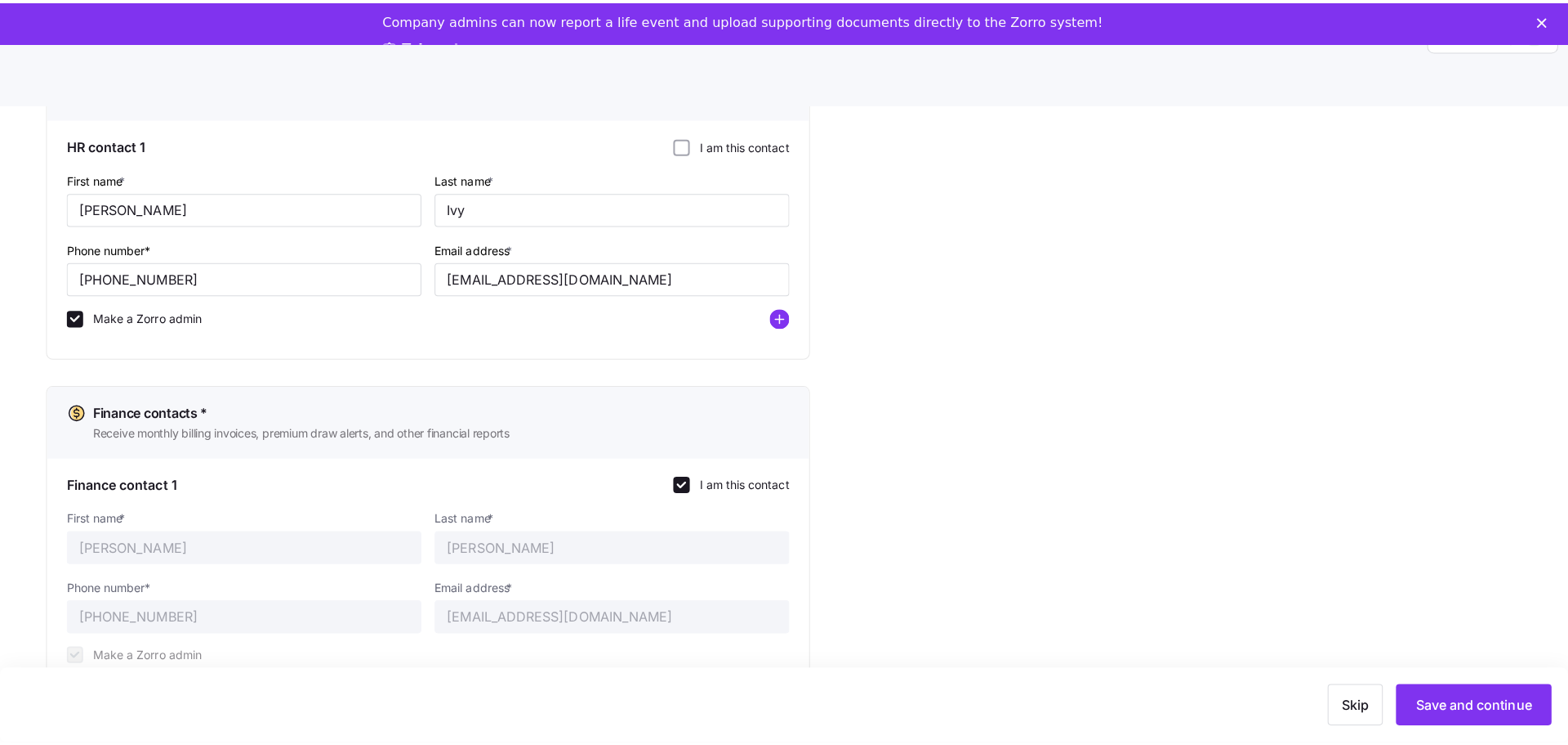
scroll to position [53, 0]
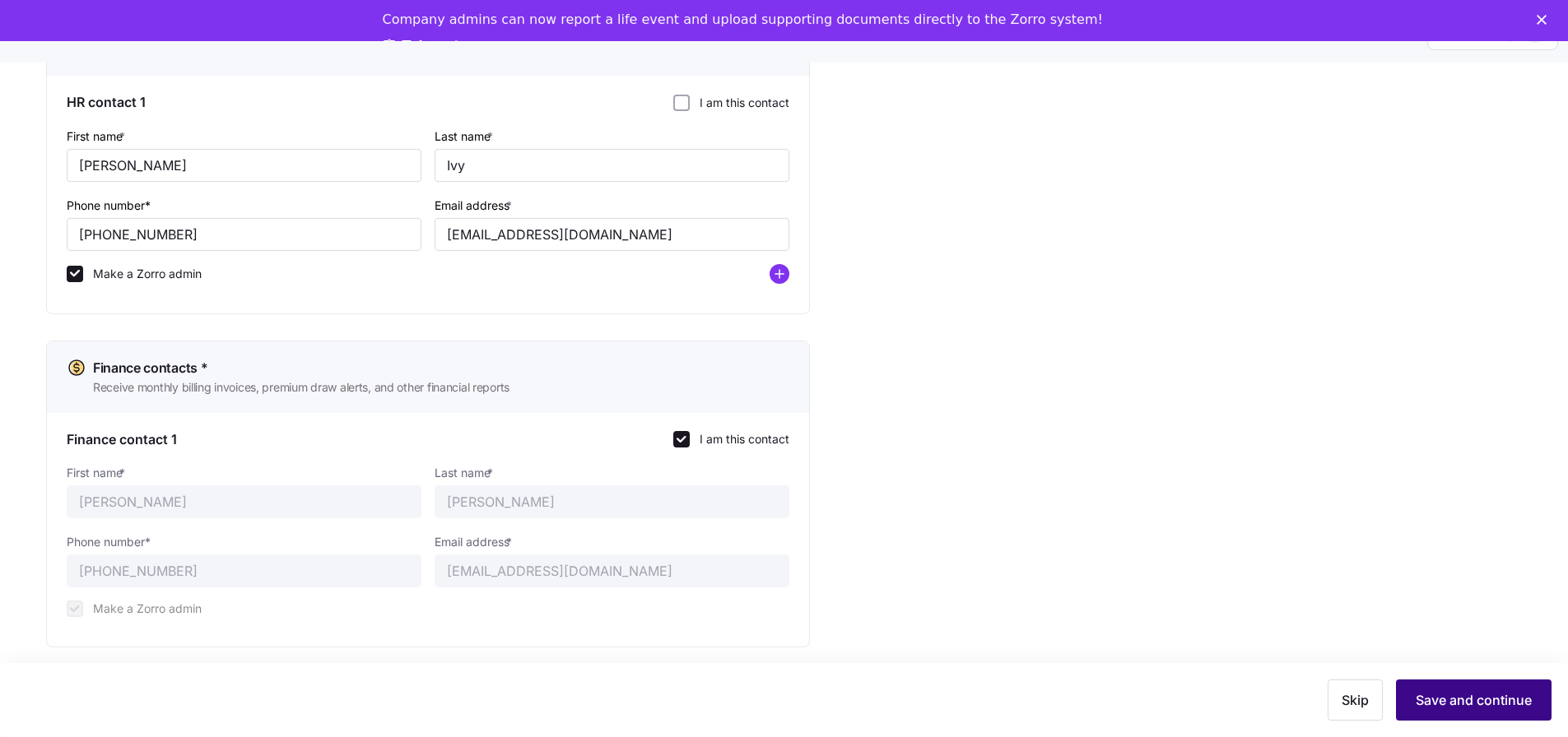
click at [1446, 697] on span "Save and continue" at bounding box center [1474, 700] width 116 height 20
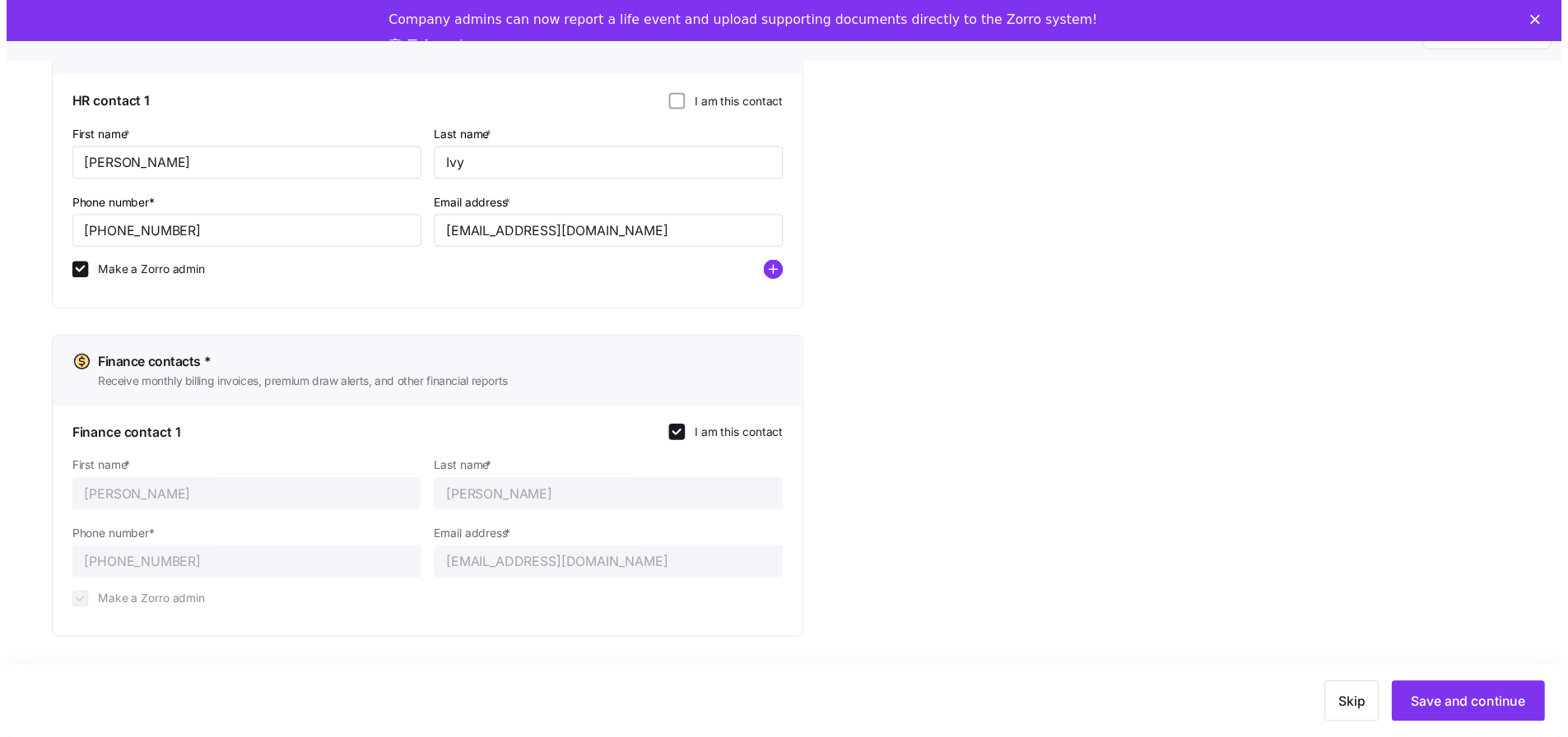
scroll to position [41, 0]
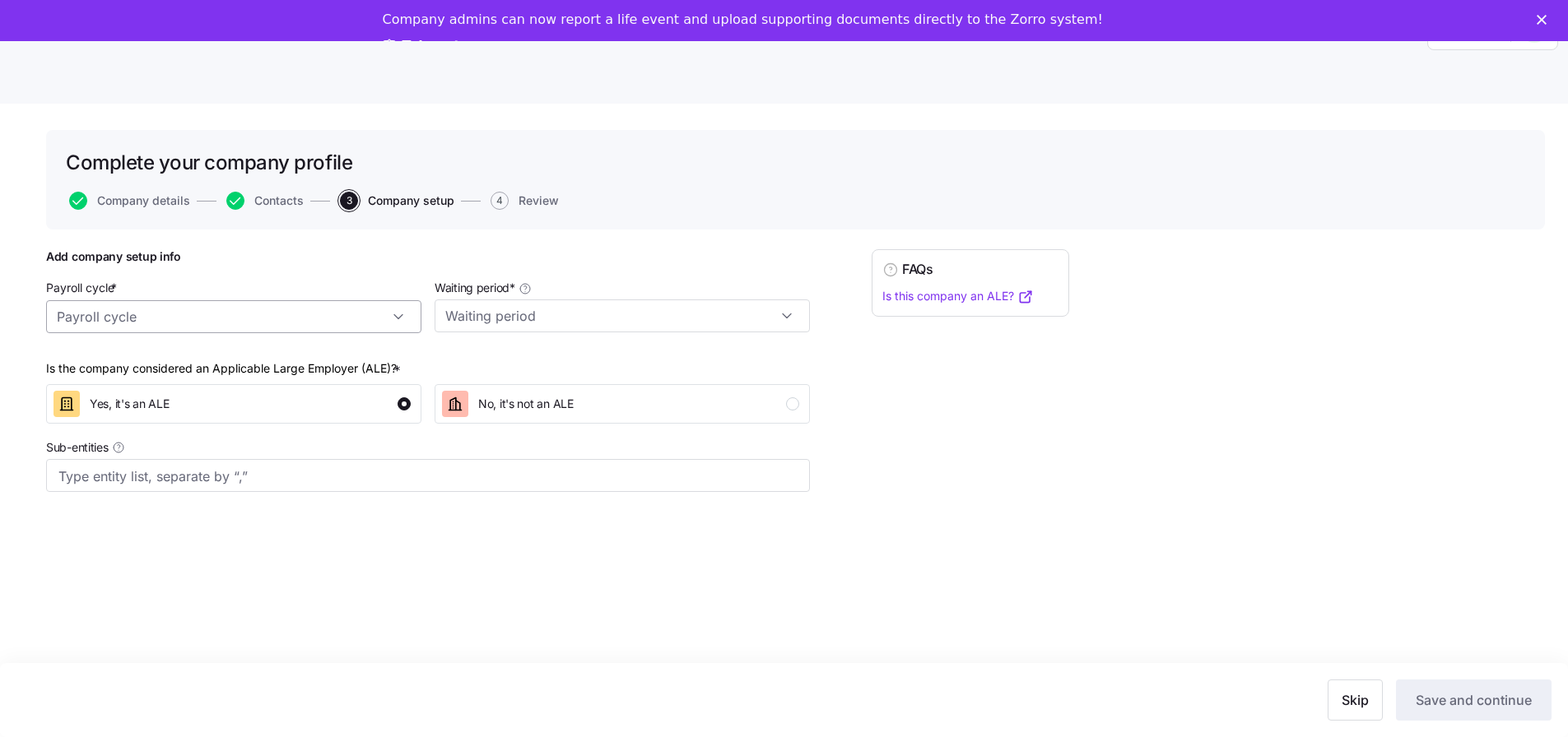
click at [313, 322] on input "Payroll cycle *" at bounding box center [234, 317] width 375 height 33
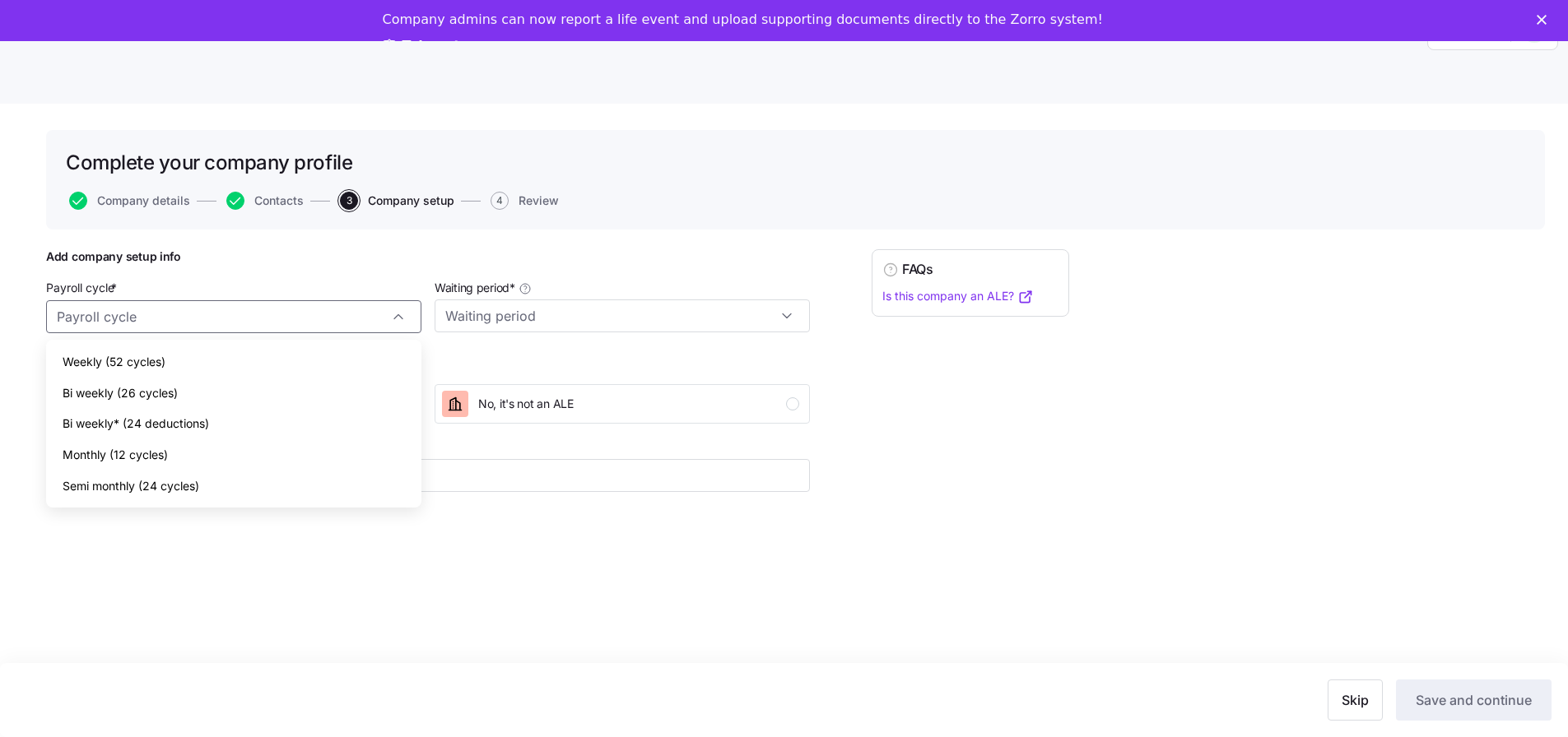
click at [333, 389] on div "Bi weekly (26 cycles)" at bounding box center [234, 394] width 362 height 31
type input "Bi weekly (26 cycles)"
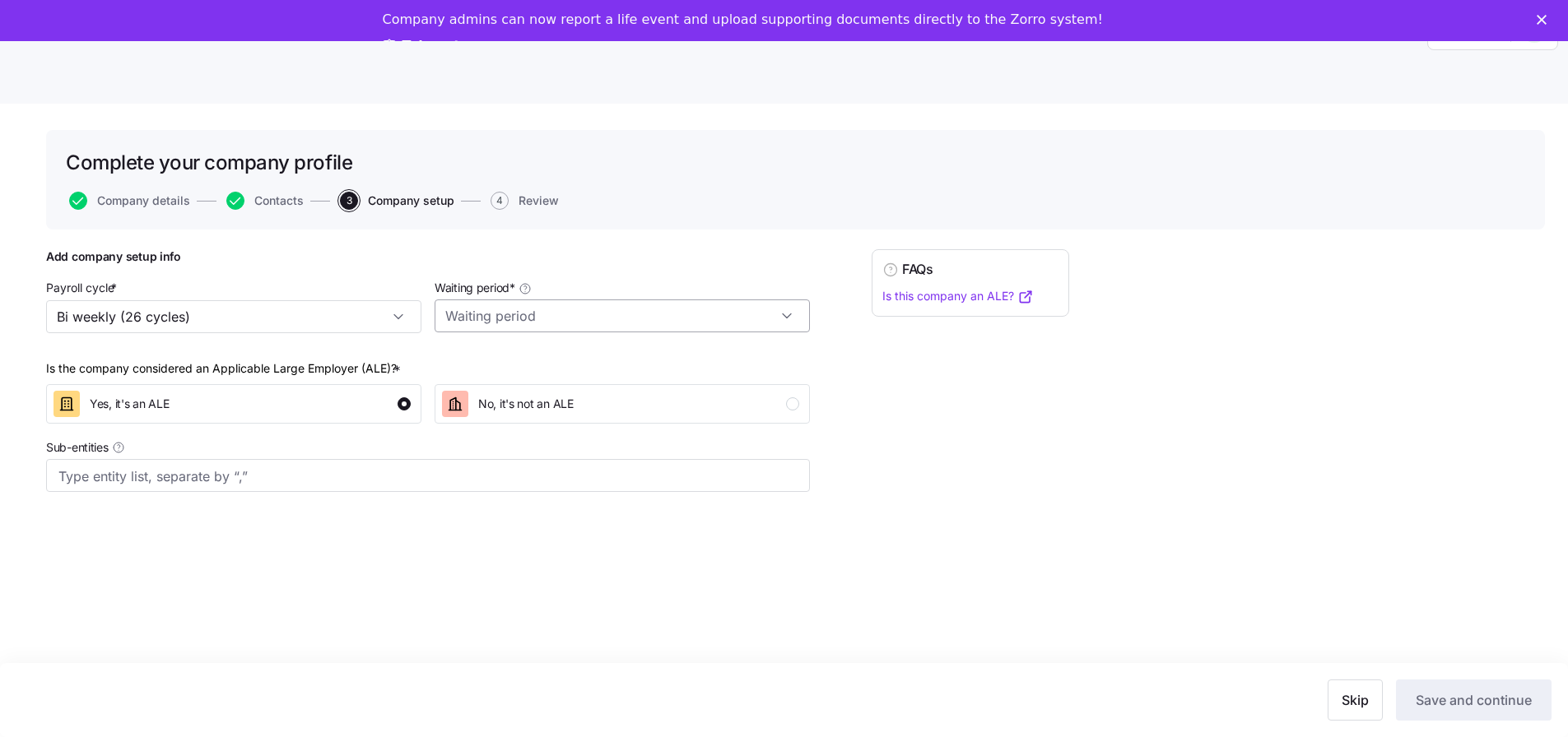
click at [608, 322] on input "Waiting period *" at bounding box center [622, 316] width 375 height 33
click at [590, 425] on div "60 days" at bounding box center [622, 424] width 362 height 31
type input "60 days"
click at [1509, 689] on button "Save and continue" at bounding box center [1474, 700] width 155 height 41
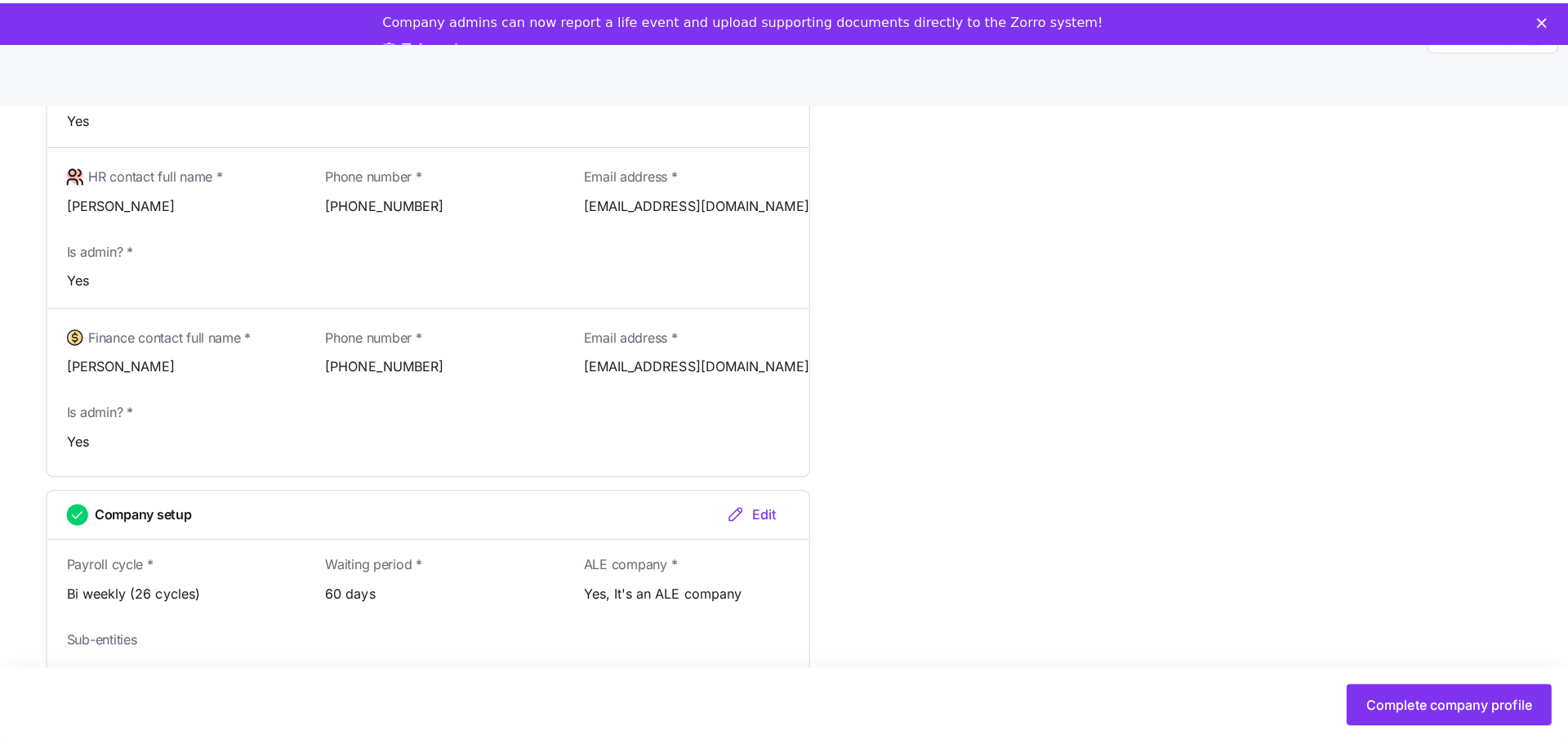
scroll to position [53, 0]
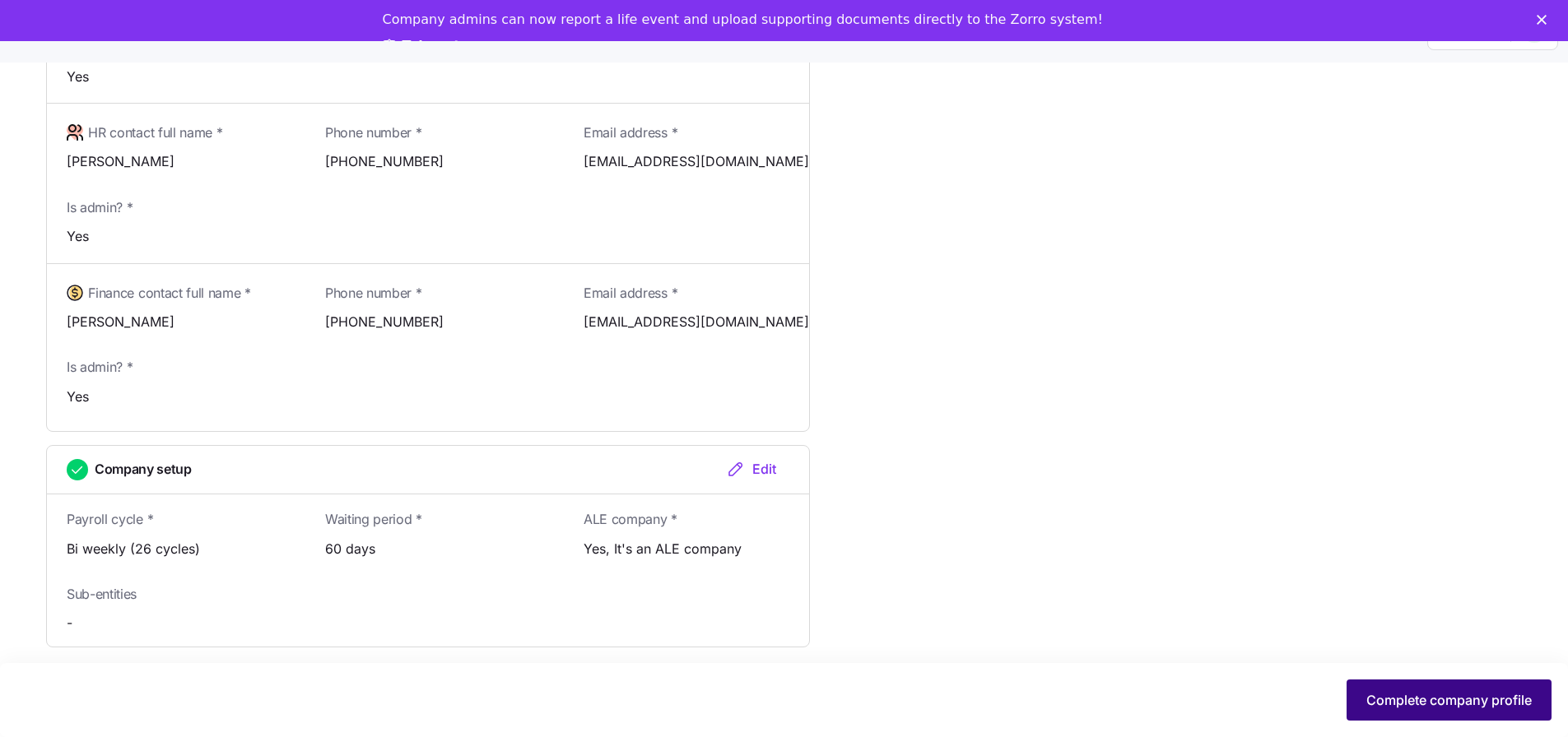
click at [1369, 704] on span "Complete company profile" at bounding box center [1448, 700] width 165 height 20
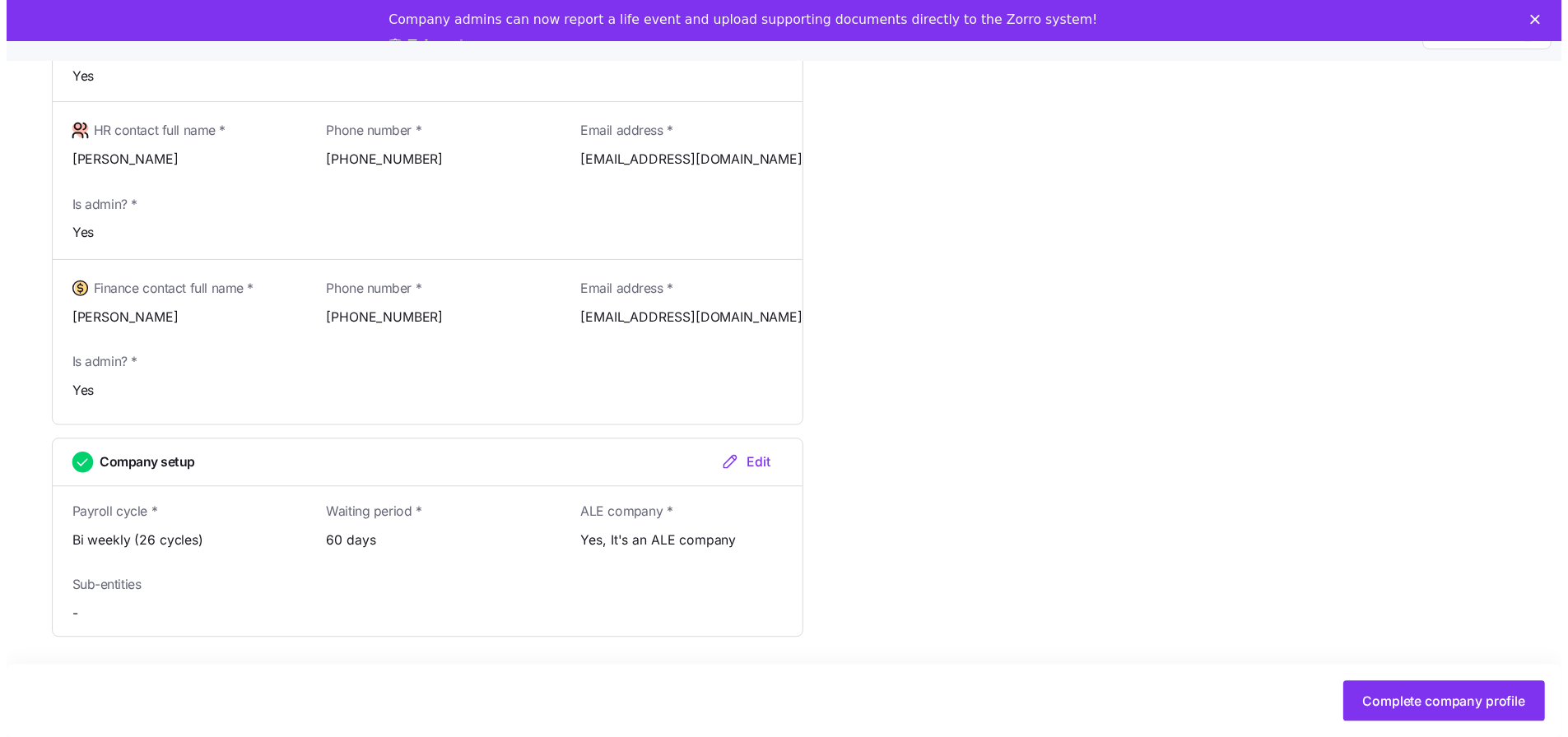
scroll to position [41, 0]
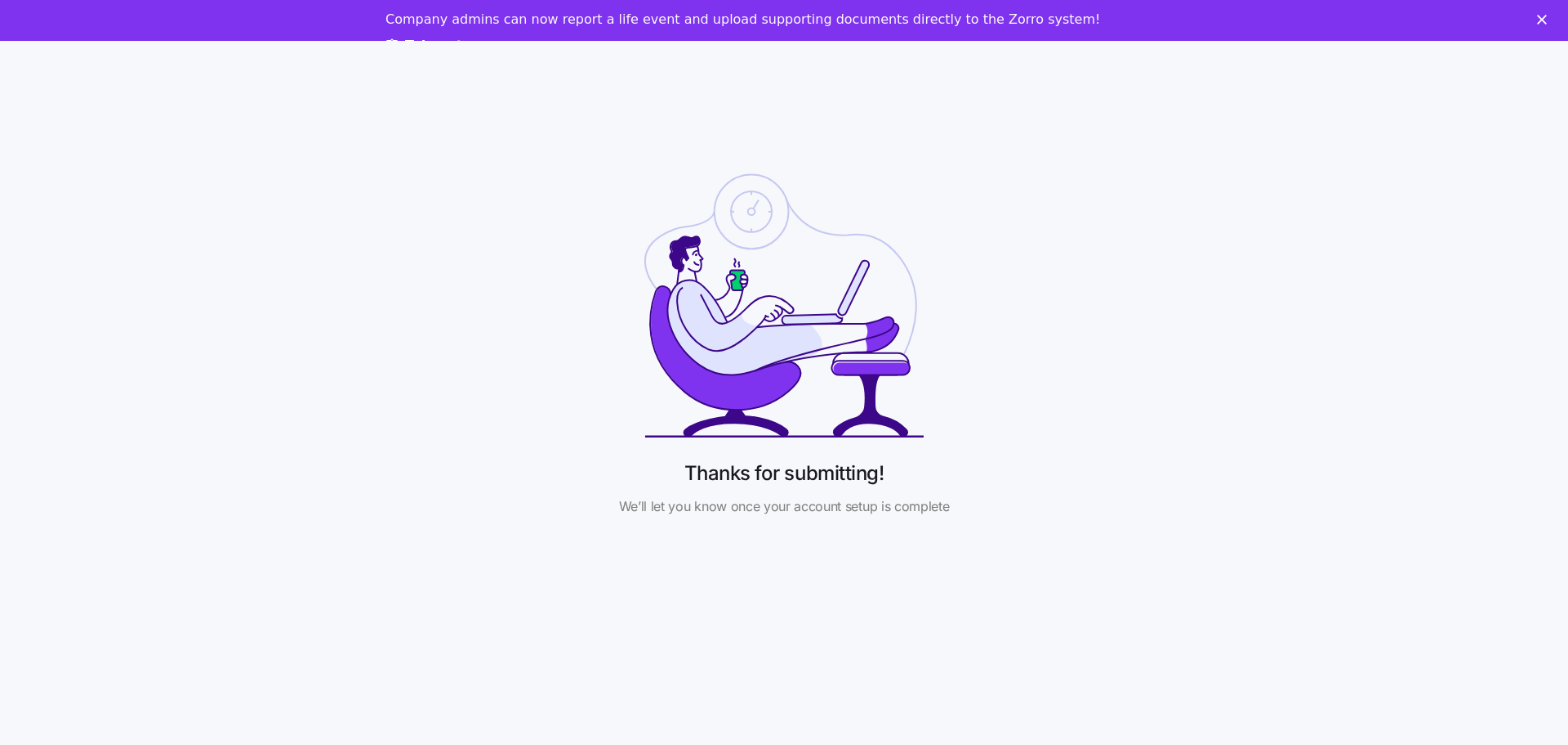
click at [1538, 23] on polygon "Close" at bounding box center [1543, 20] width 10 height 10
